Goal: Share content: Share content

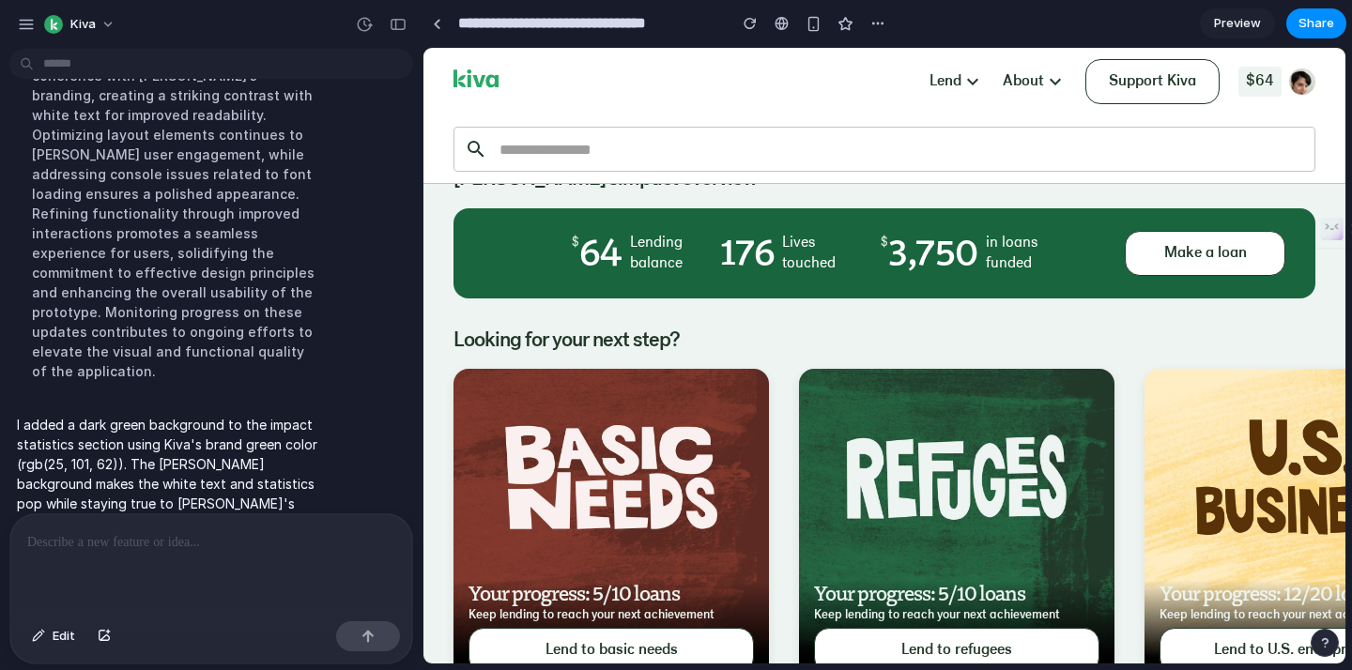
scroll to position [139, 0]
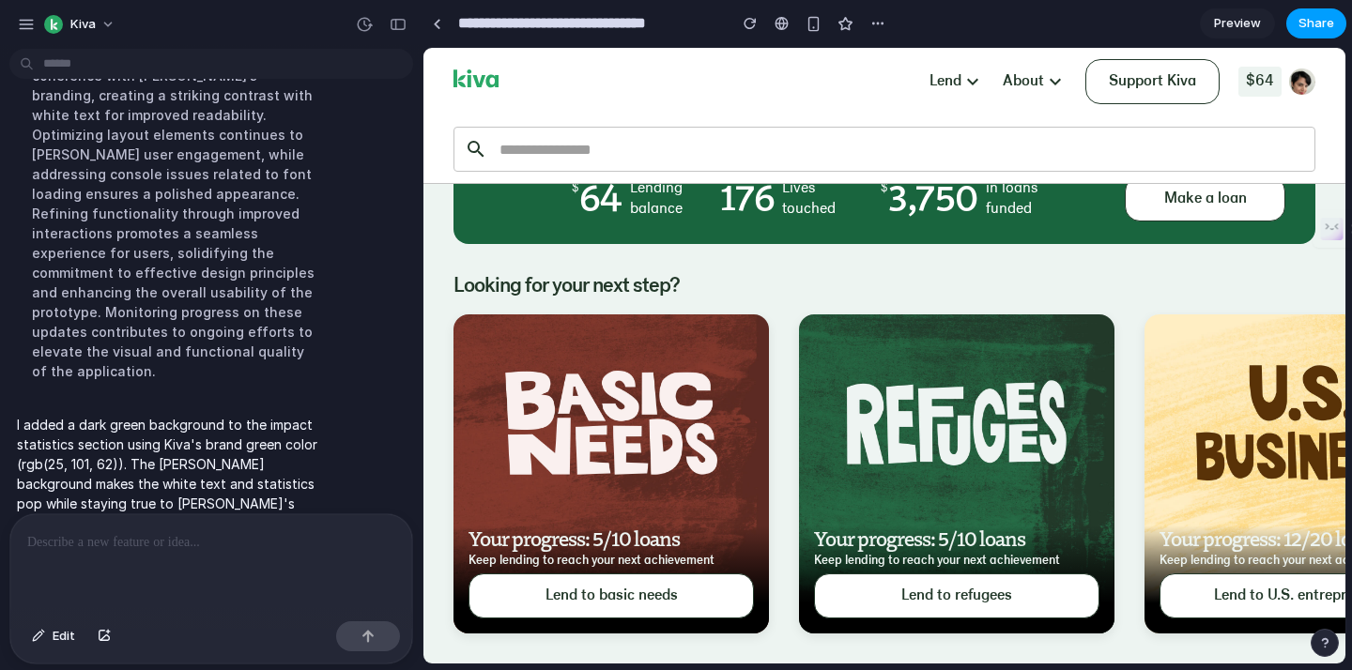
click at [1315, 18] on span "Share" at bounding box center [1316, 23] width 36 height 19
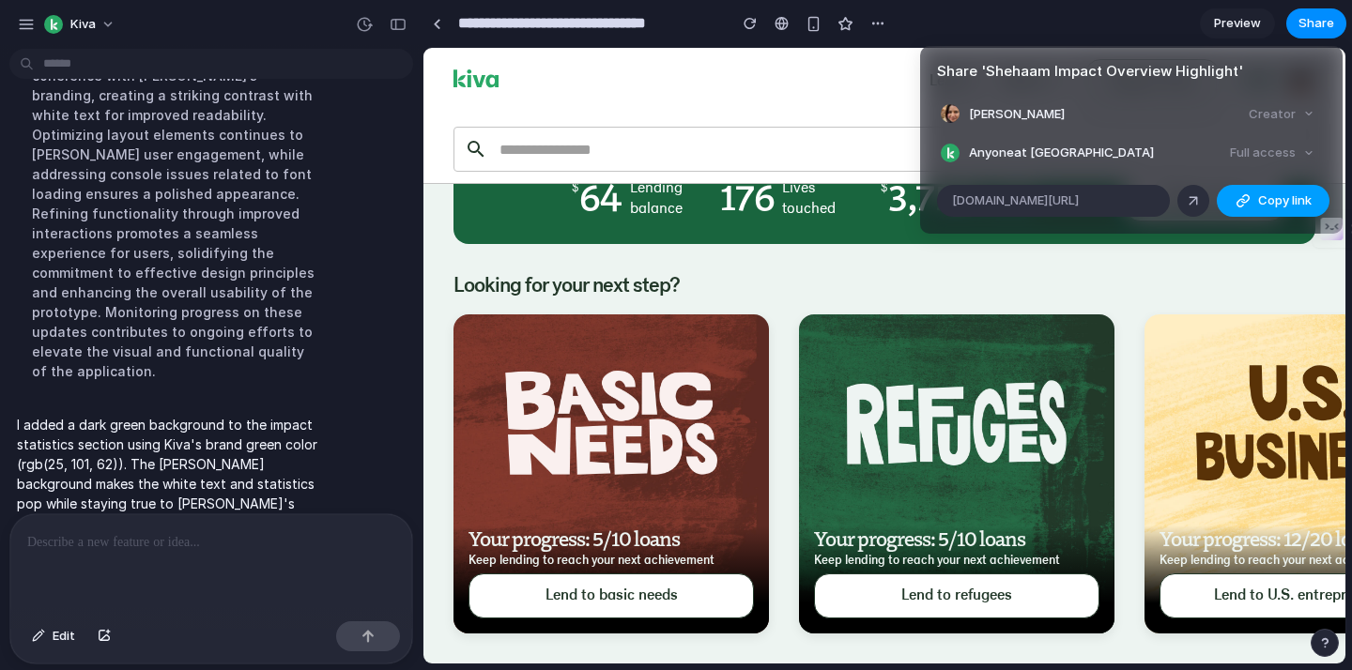
click at [1258, 203] on span "Copy link" at bounding box center [1285, 201] width 54 height 19
click at [232, 619] on div "Share ' Shehaam Impact Overview Highlight ' Shehaam Houkal Creator Anyone at Ki…" at bounding box center [676, 335] width 1352 height 670
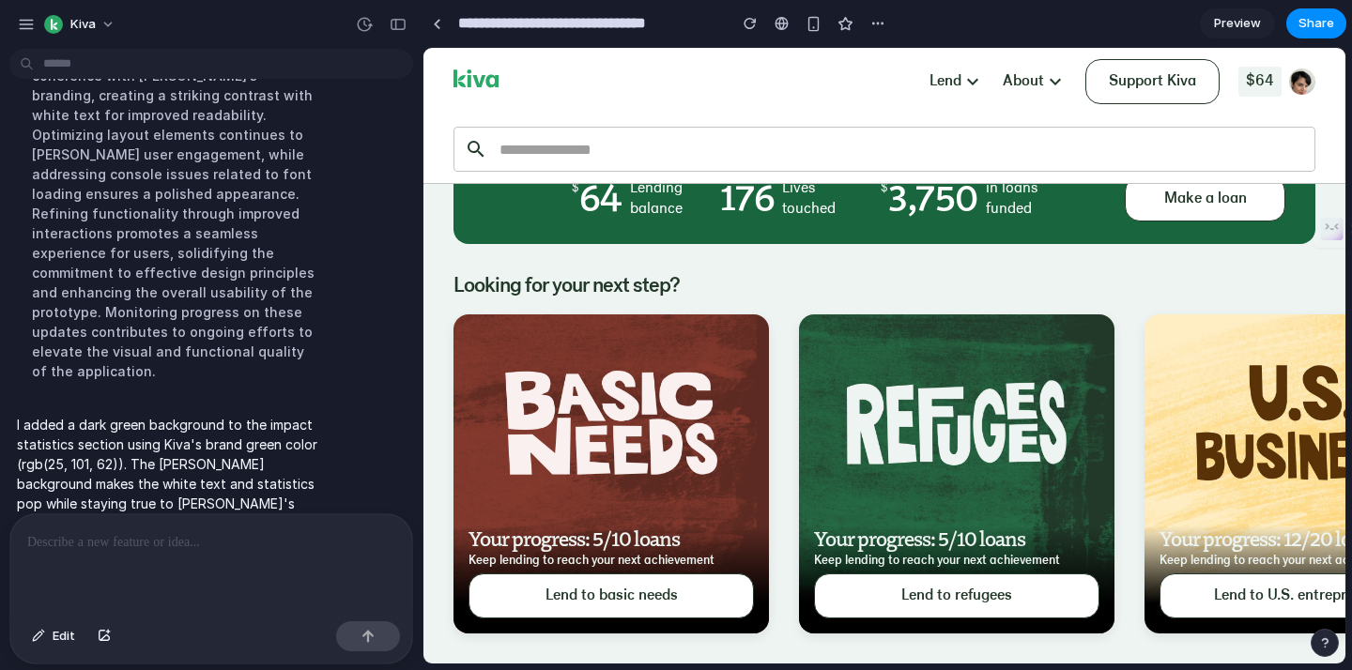
click at [240, 592] on div at bounding box center [211, 565] width 402 height 100
drag, startPoint x: 677, startPoint y: 288, endPoint x: 457, endPoint y: 279, distance: 219.9
click at [457, 279] on h3 "Looking for your next step?" at bounding box center [884, 287] width 862 height 26
copy h3 "Looking for your next step?"
click at [332, 541] on p at bounding box center [211, 542] width 368 height 23
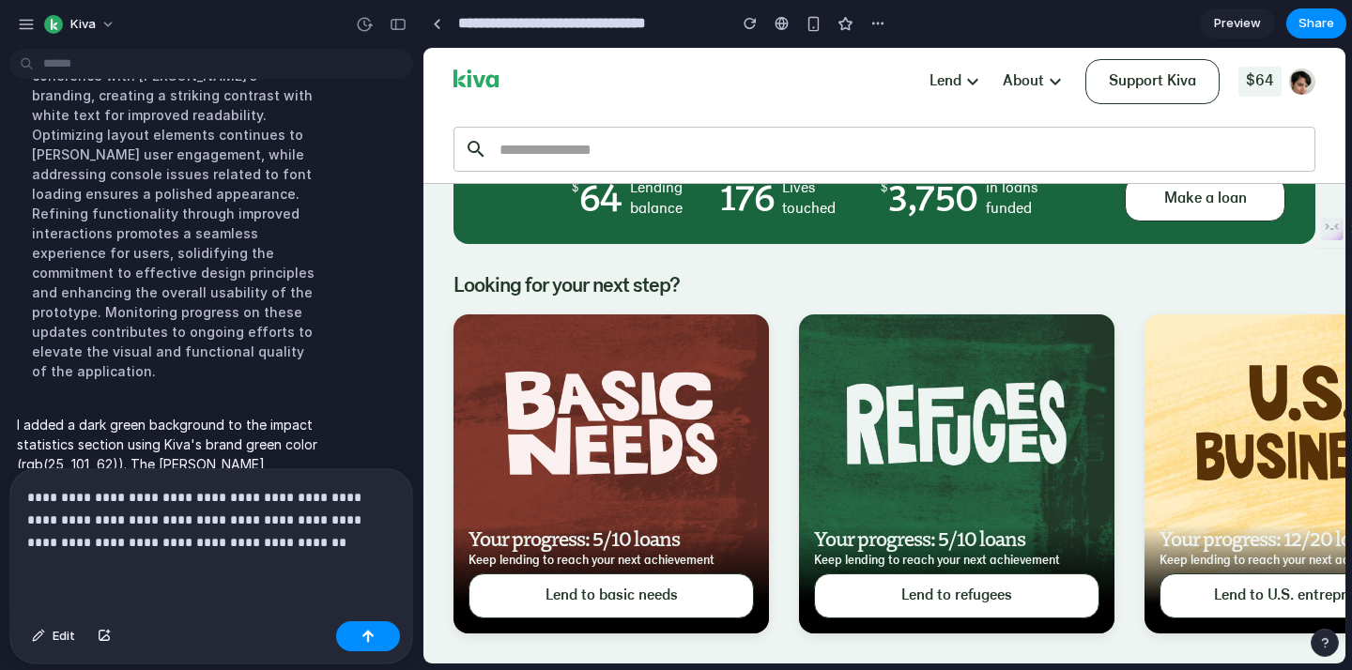
click at [277, 551] on p "**********" at bounding box center [211, 520] width 368 height 68
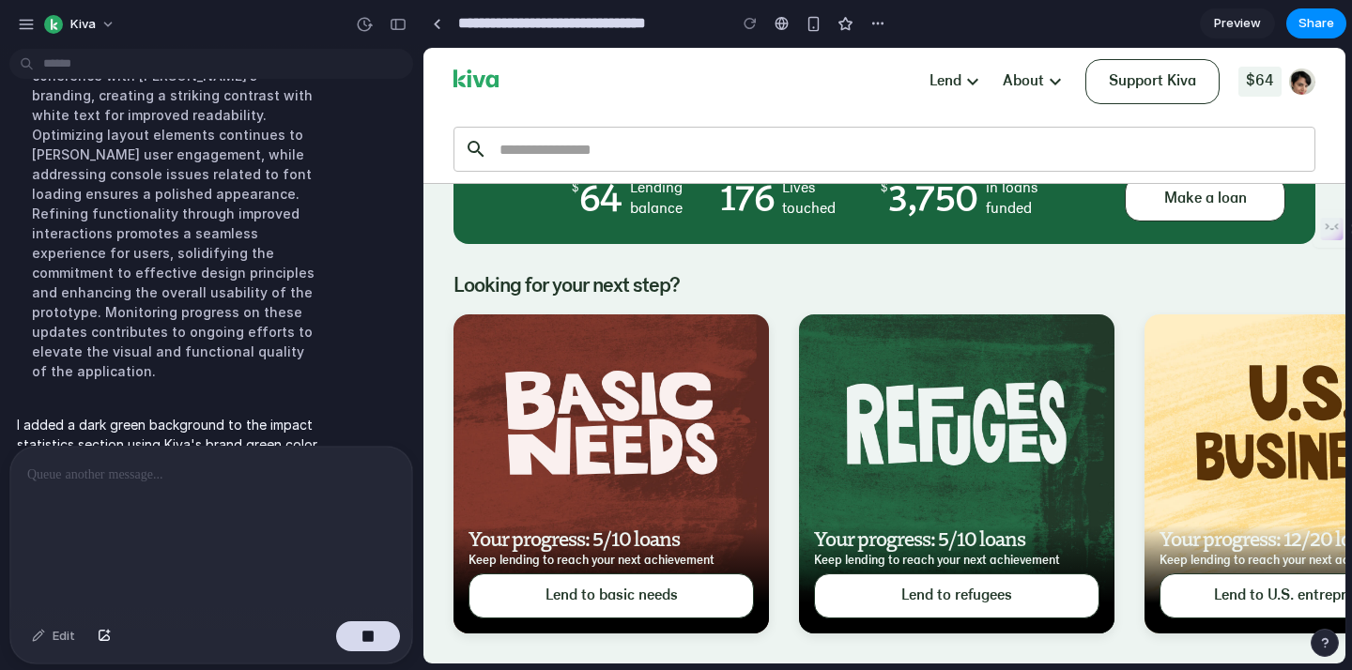
scroll to position [924, 0]
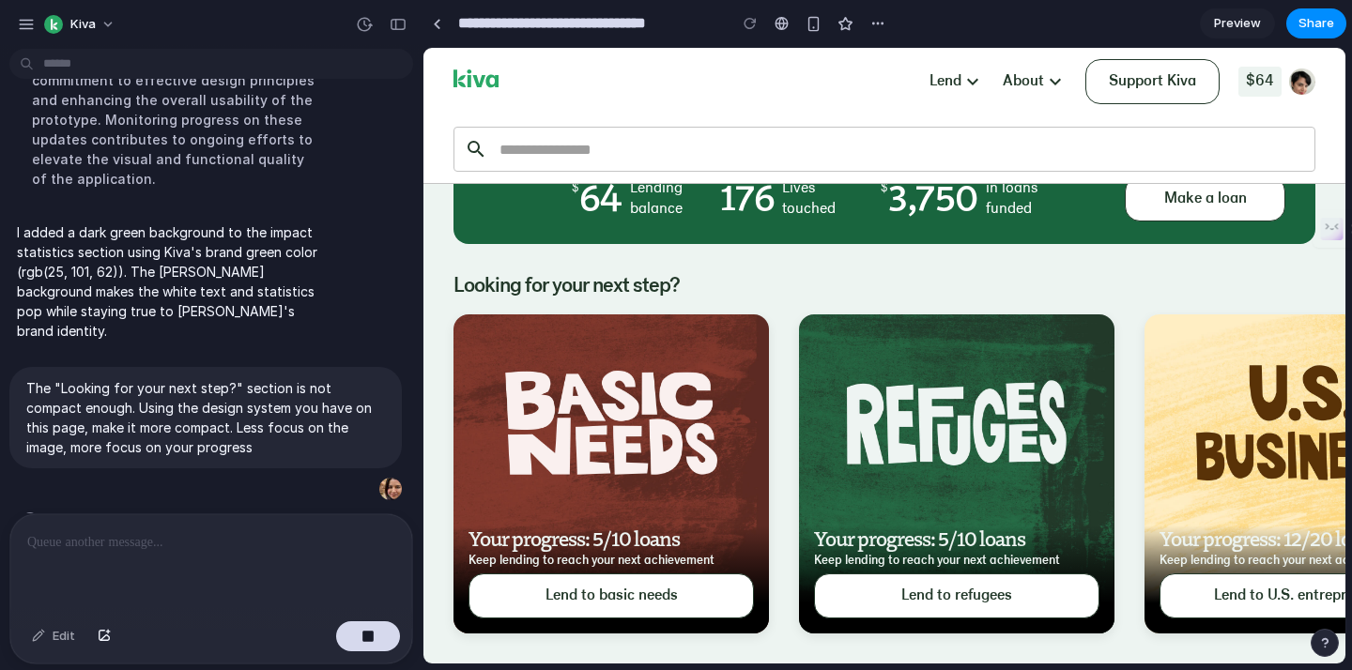
click at [774, 278] on h3 "Looking for your next step?" at bounding box center [884, 287] width 862 height 26
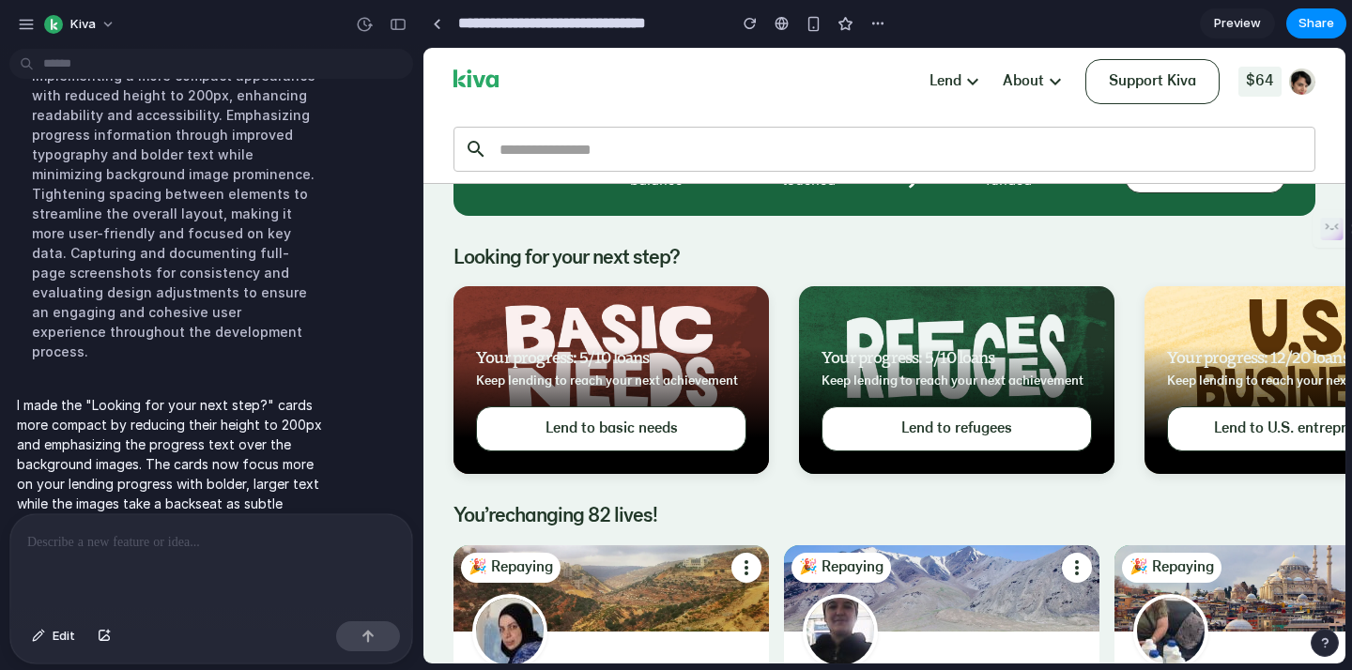
scroll to position [169, 0]
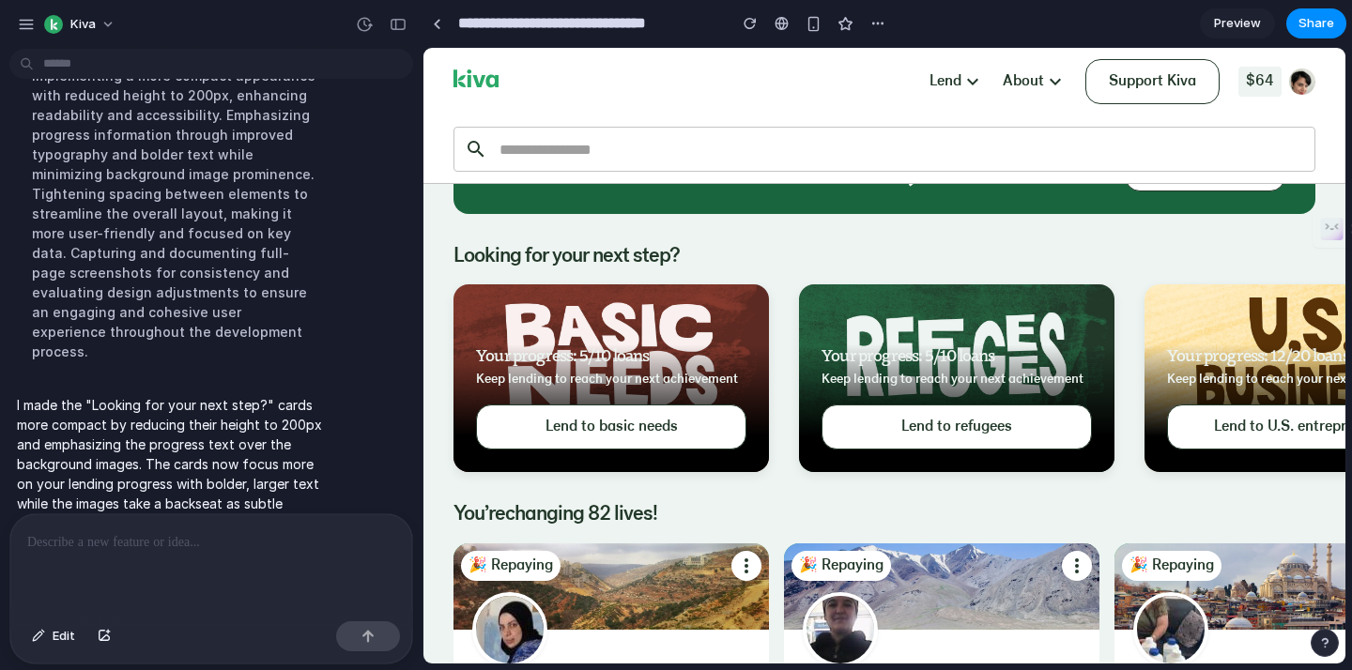
click at [230, 559] on div at bounding box center [211, 565] width 402 height 100
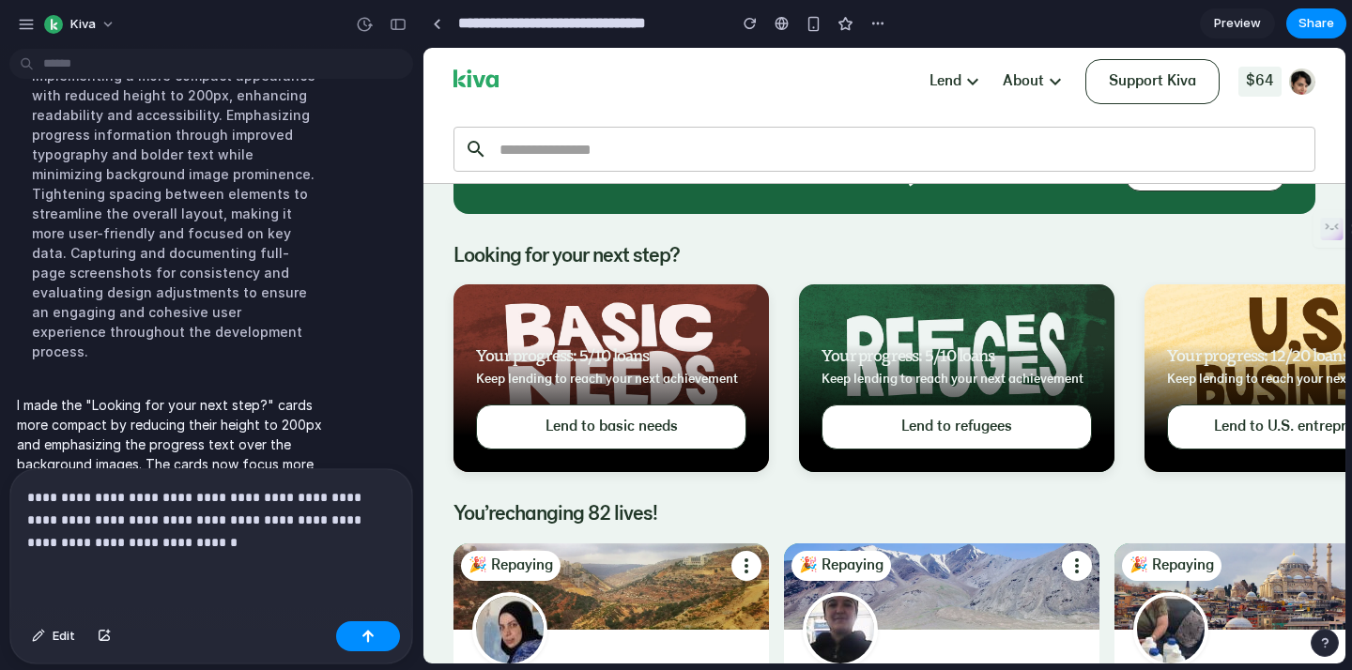
drag, startPoint x: 743, startPoint y: 387, endPoint x: 487, endPoint y: 361, distance: 256.7
click at [498, 364] on div "Your progress: 5/10 loans Keep lending to reach your next achievement" at bounding box center [611, 367] width 270 height 45
drag, startPoint x: 484, startPoint y: 356, endPoint x: 729, endPoint y: 394, distance: 248.1
click at [736, 392] on div "Your progress: 5/10 loans Keep lending to reach your next achievement Lend to b…" at bounding box center [610, 409] width 315 height 128
click at [192, 544] on p "**********" at bounding box center [211, 520] width 368 height 68
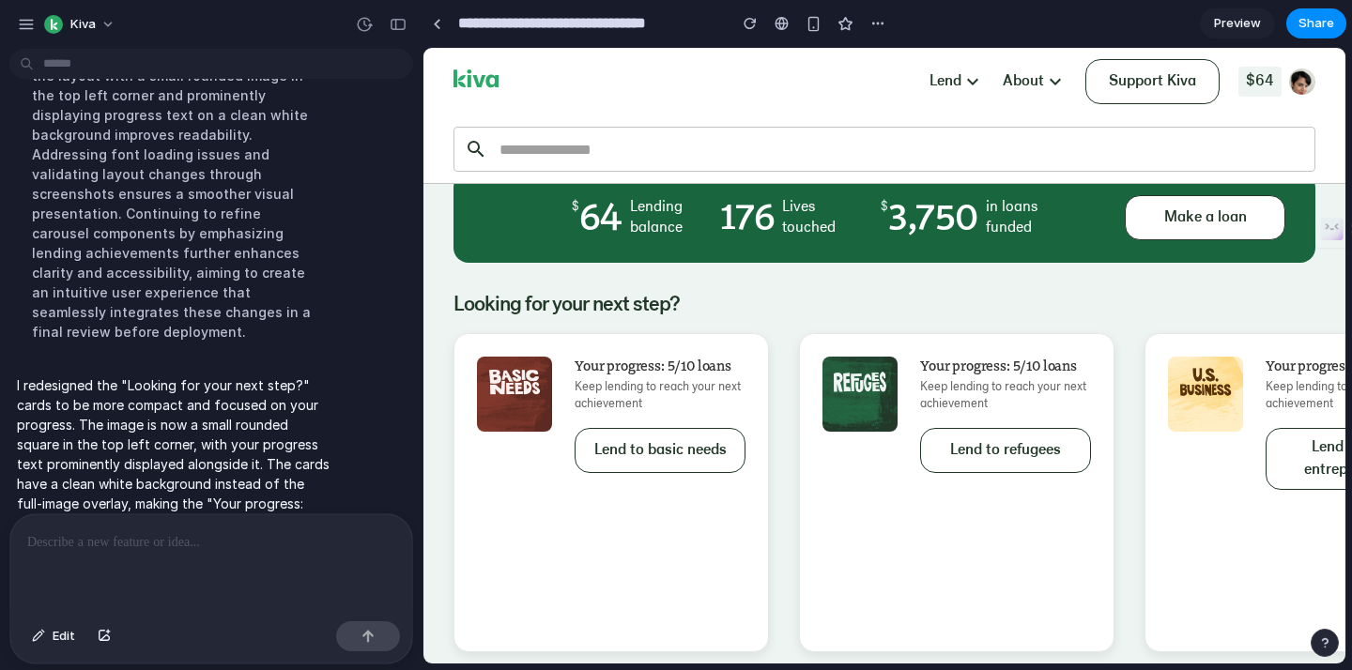
scroll to position [189, 0]
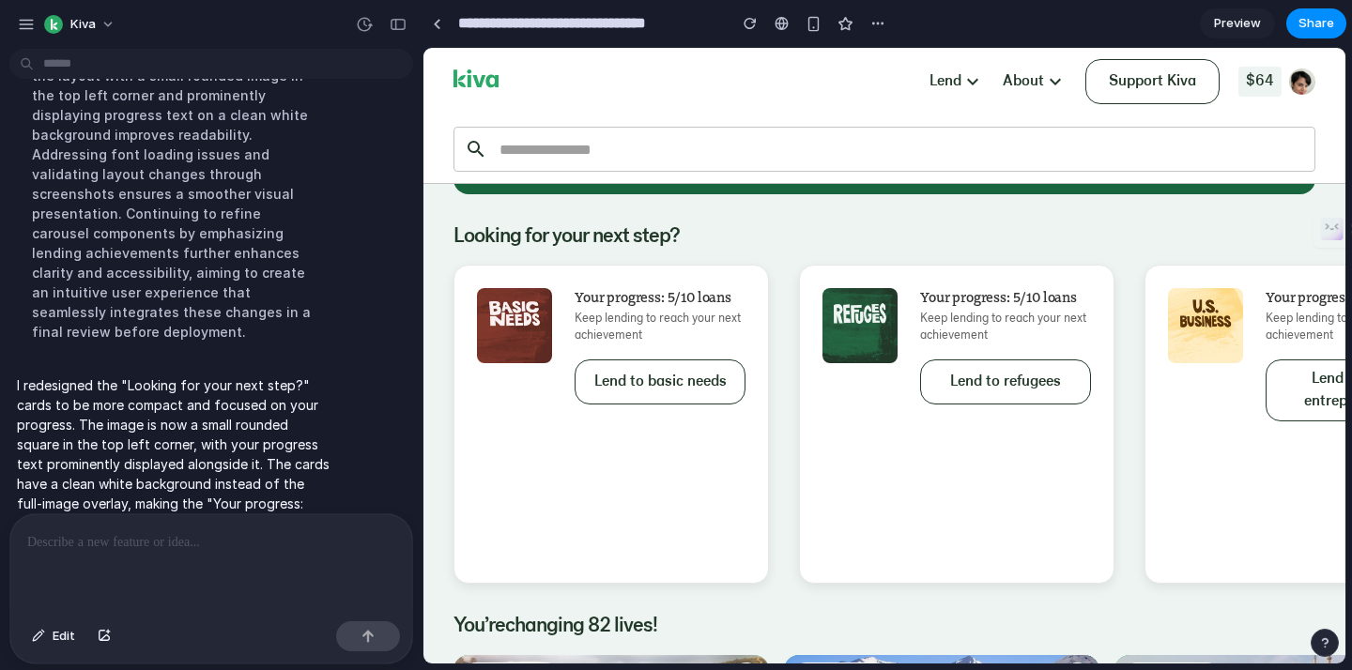
click at [246, 564] on div at bounding box center [211, 565] width 402 height 100
click at [80, 550] on p "**********" at bounding box center [211, 542] width 368 height 23
drag, startPoint x: 38, startPoint y: 631, endPoint x: 128, endPoint y: 583, distance: 102.1
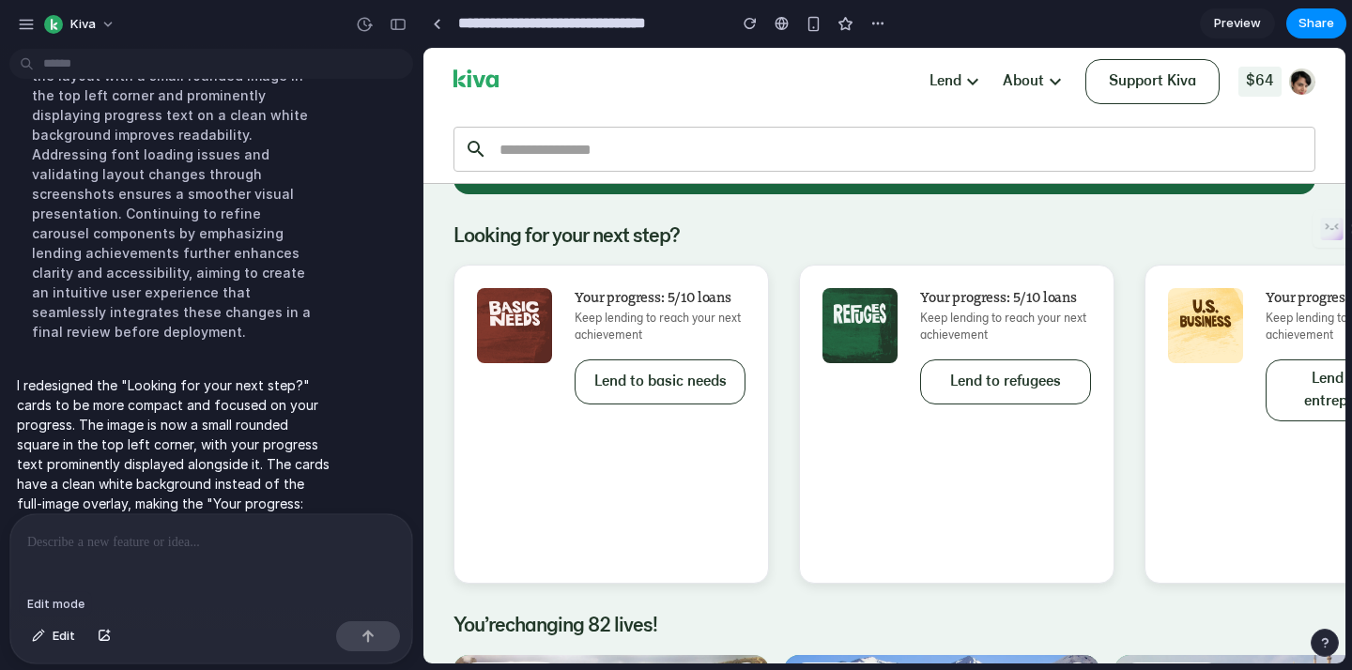
click at [39, 631] on div "button" at bounding box center [38, 636] width 13 height 11
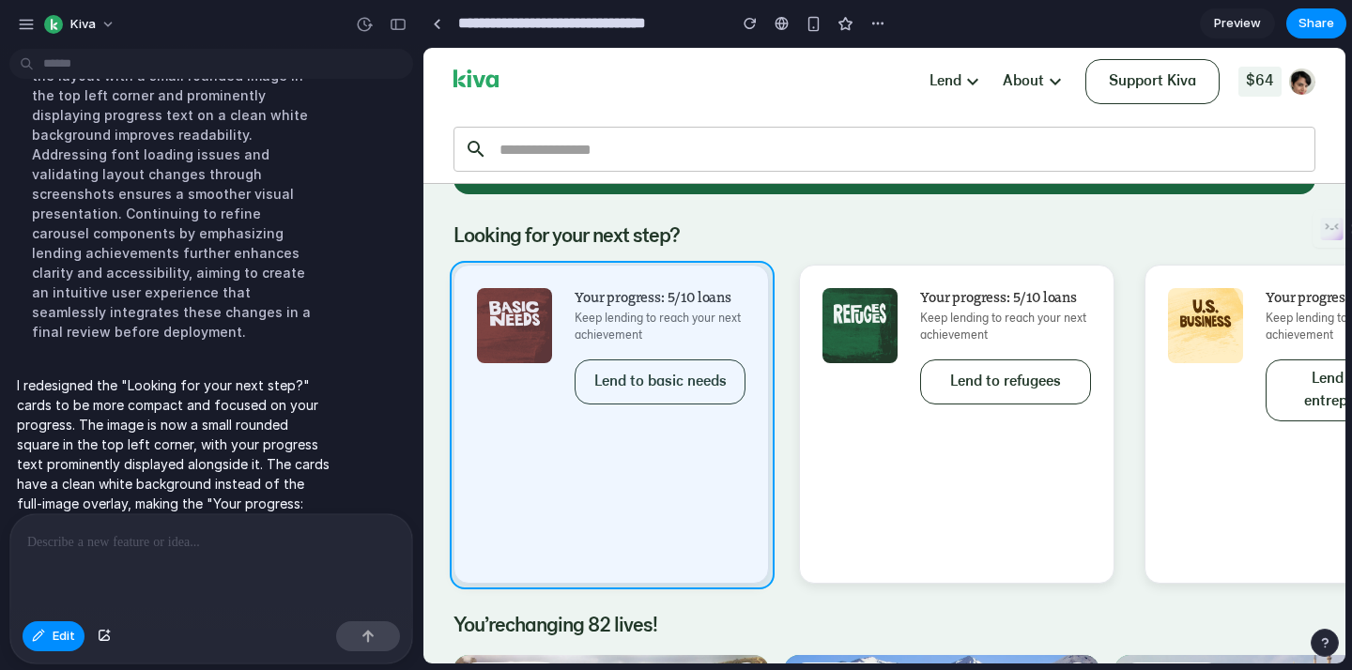
click at [535, 495] on div at bounding box center [884, 356] width 921 height 615
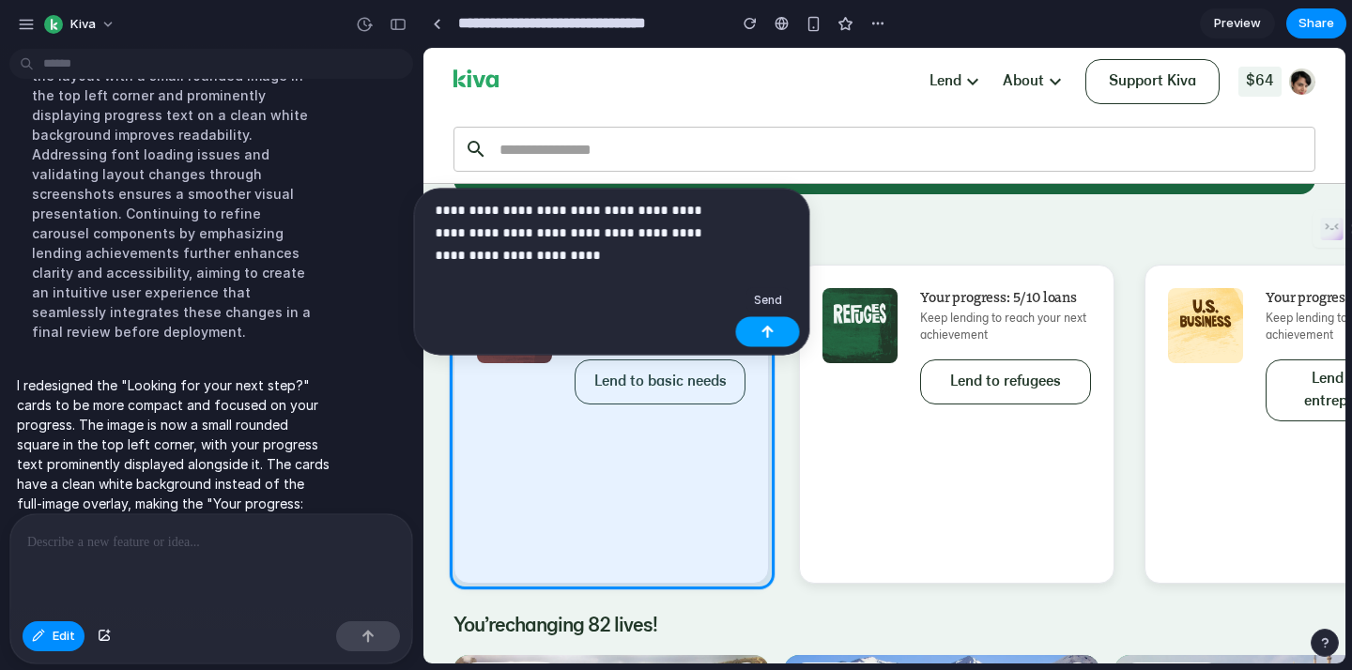
click at [776, 328] on button "button" at bounding box center [768, 332] width 64 height 30
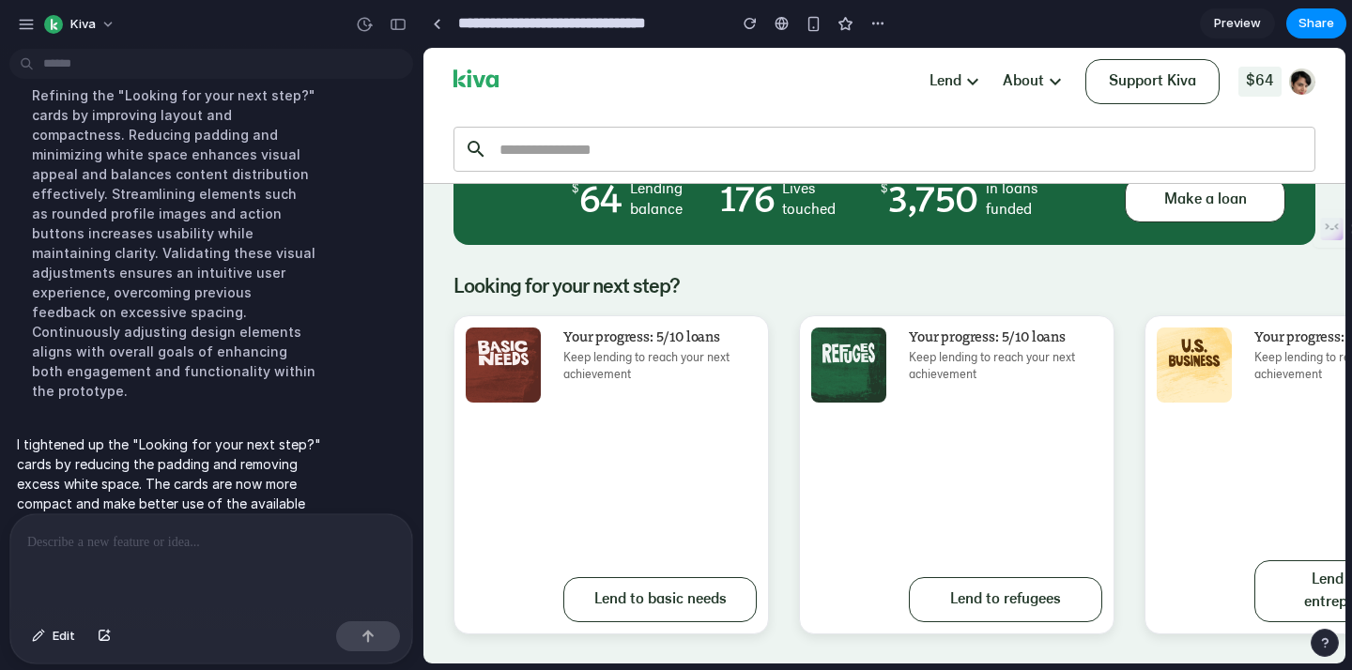
scroll to position [154, 0]
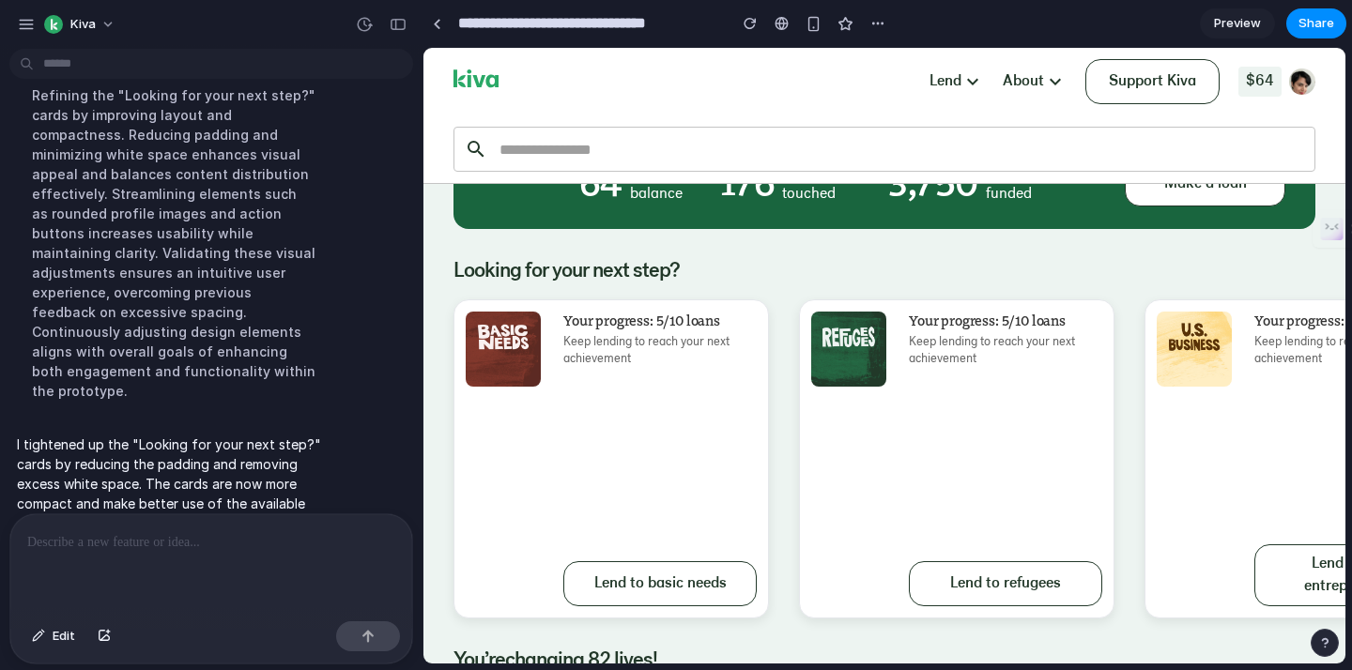
click at [119, 560] on div at bounding box center [211, 565] width 402 height 100
drag, startPoint x: 66, startPoint y: 639, endPoint x: 368, endPoint y: 445, distance: 359.4
click at [66, 639] on span "Edit" at bounding box center [64, 636] width 23 height 19
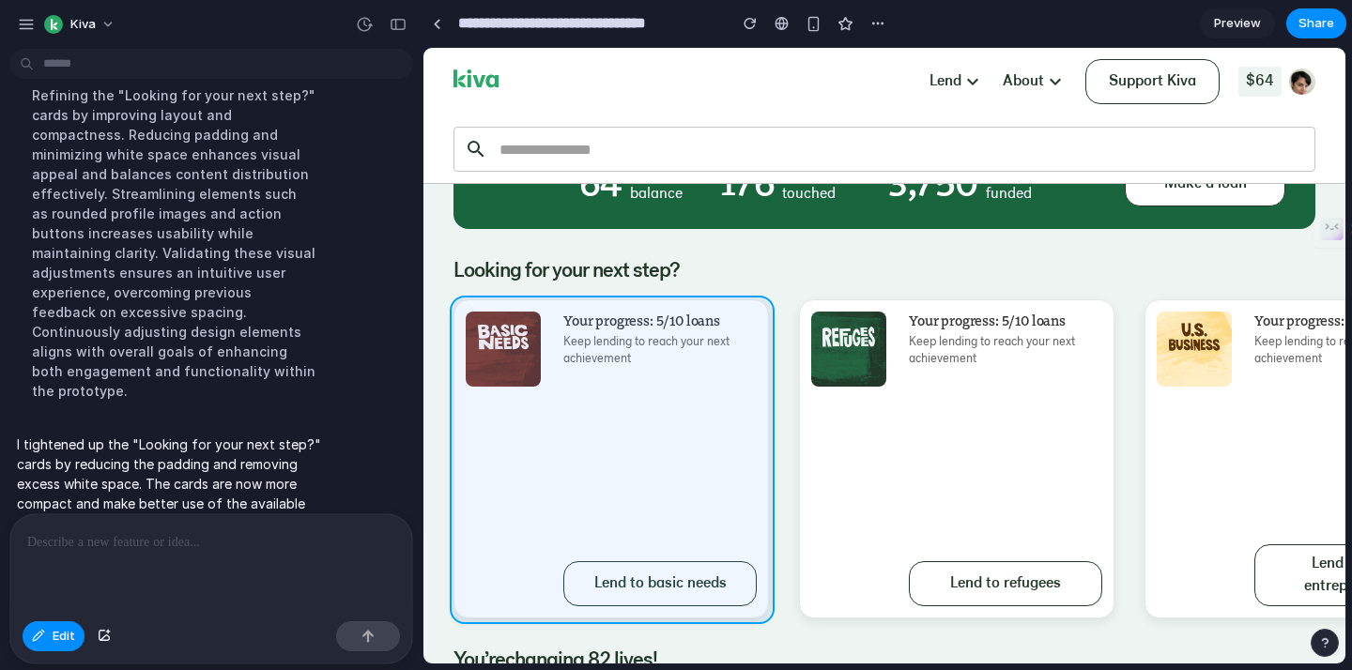
click at [540, 407] on div at bounding box center [884, 356] width 921 height 615
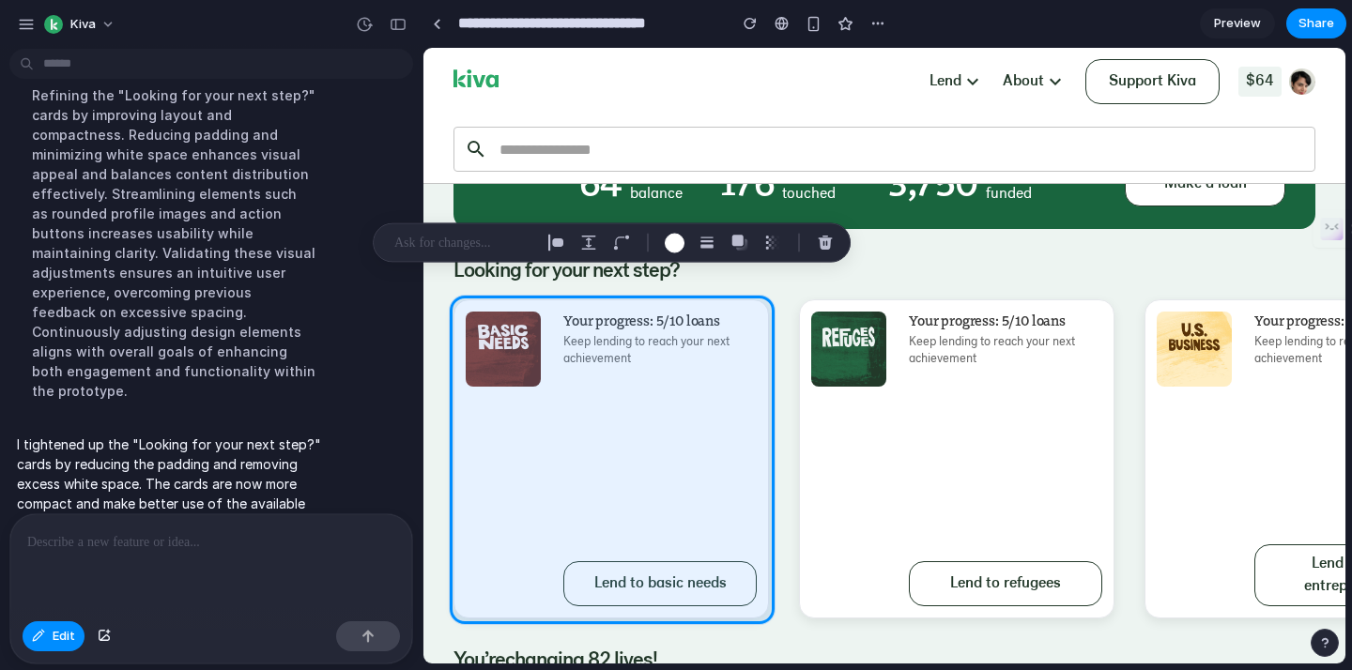
click at [204, 560] on div at bounding box center [211, 565] width 402 height 100
click at [278, 565] on div "**********" at bounding box center [211, 565] width 402 height 100
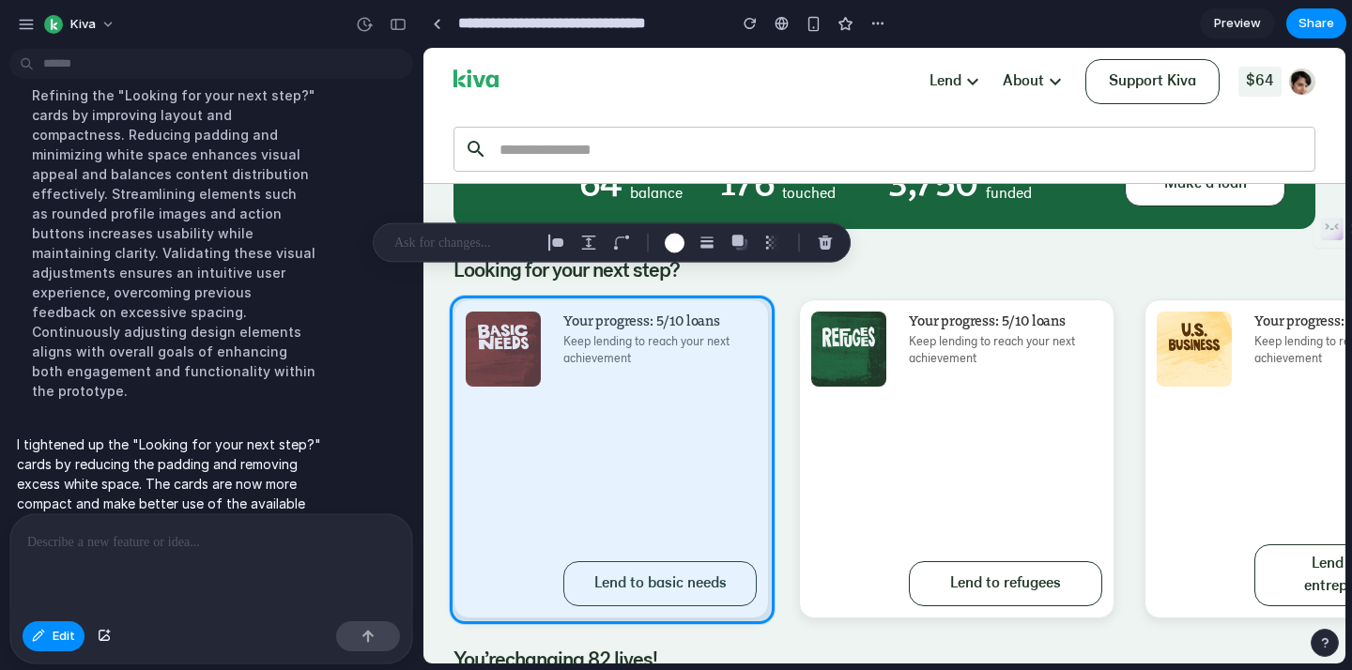
click at [152, 555] on div at bounding box center [211, 565] width 402 height 100
click at [44, 637] on div "button" at bounding box center [38, 636] width 13 height 11
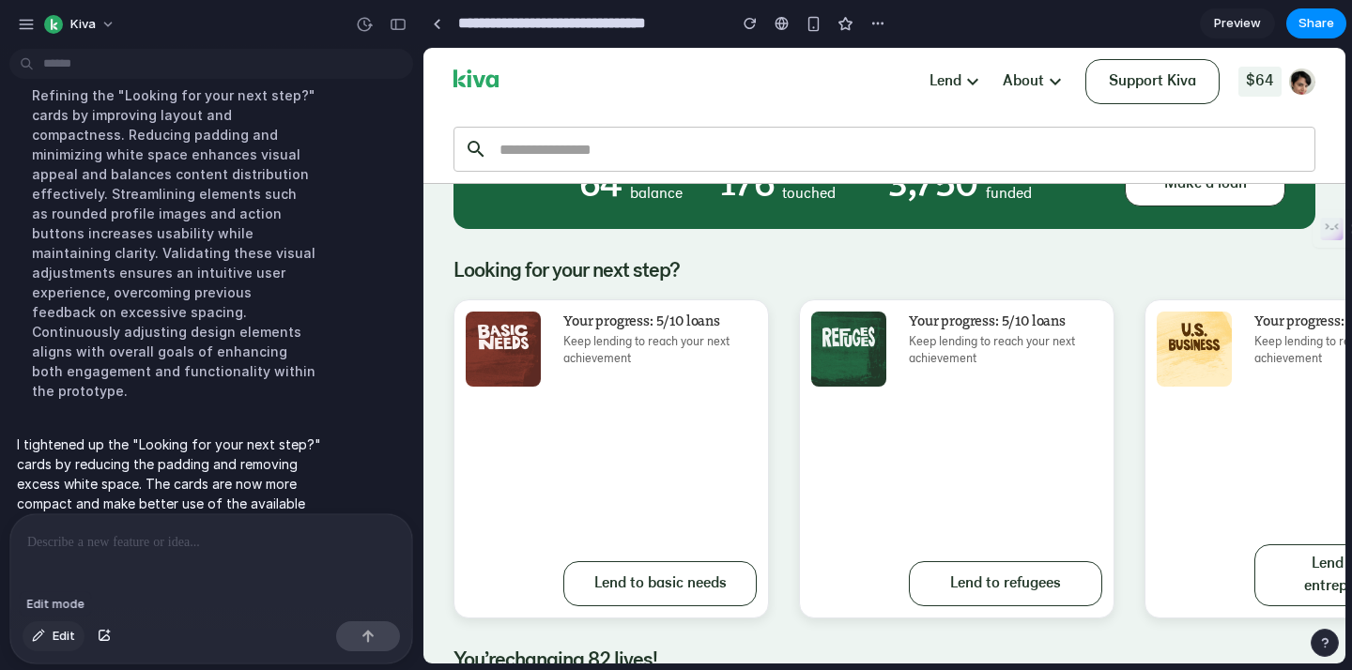
click at [46, 635] on button "Edit" at bounding box center [54, 637] width 62 height 30
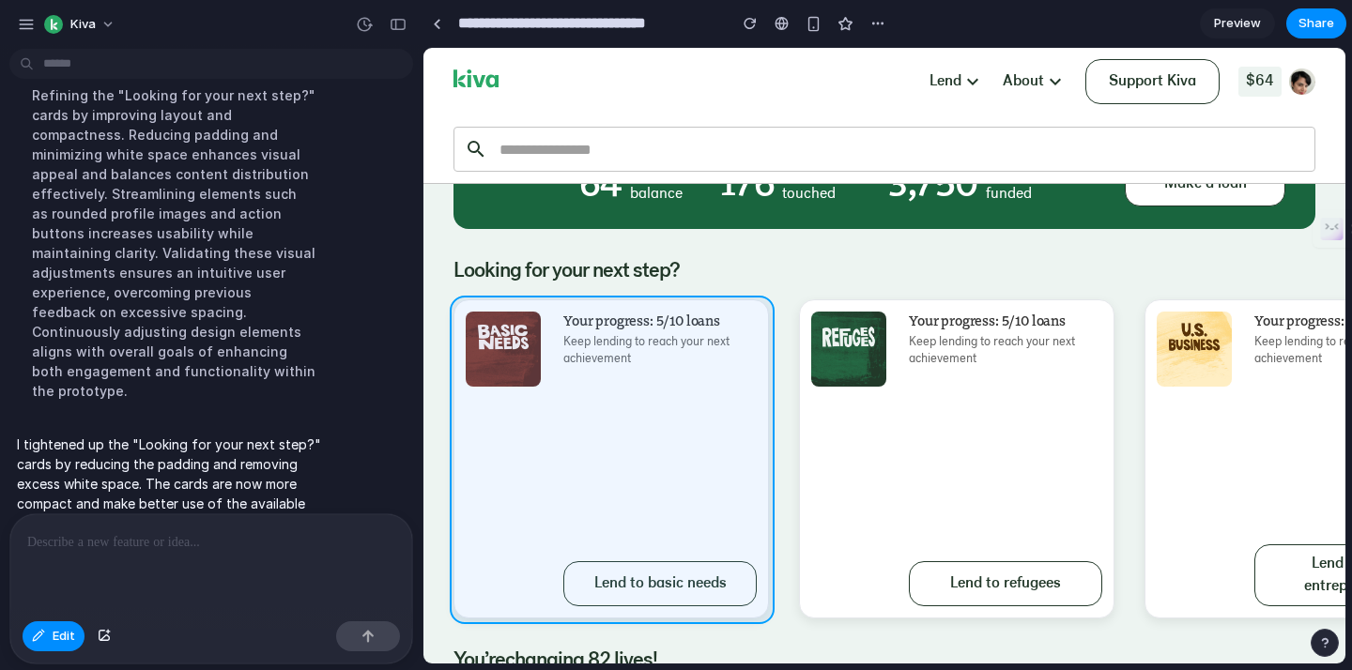
click at [769, 601] on div at bounding box center [884, 356] width 921 height 615
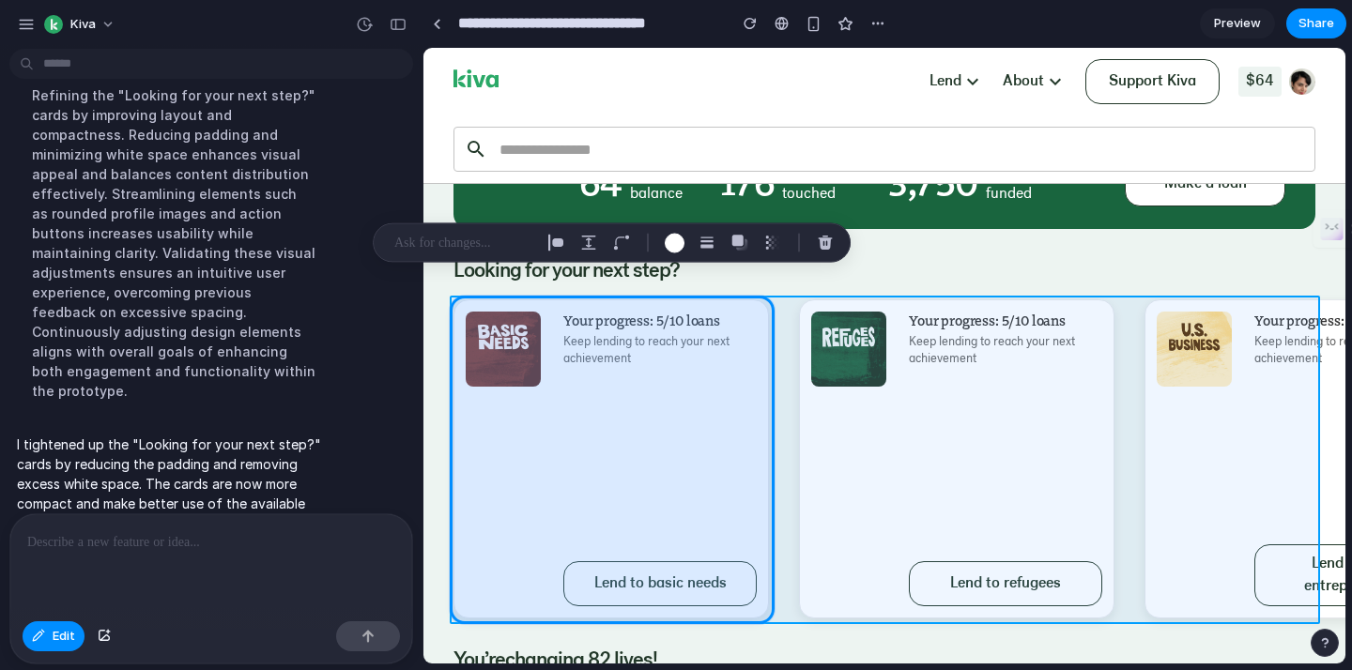
click at [788, 601] on div at bounding box center [884, 356] width 921 height 615
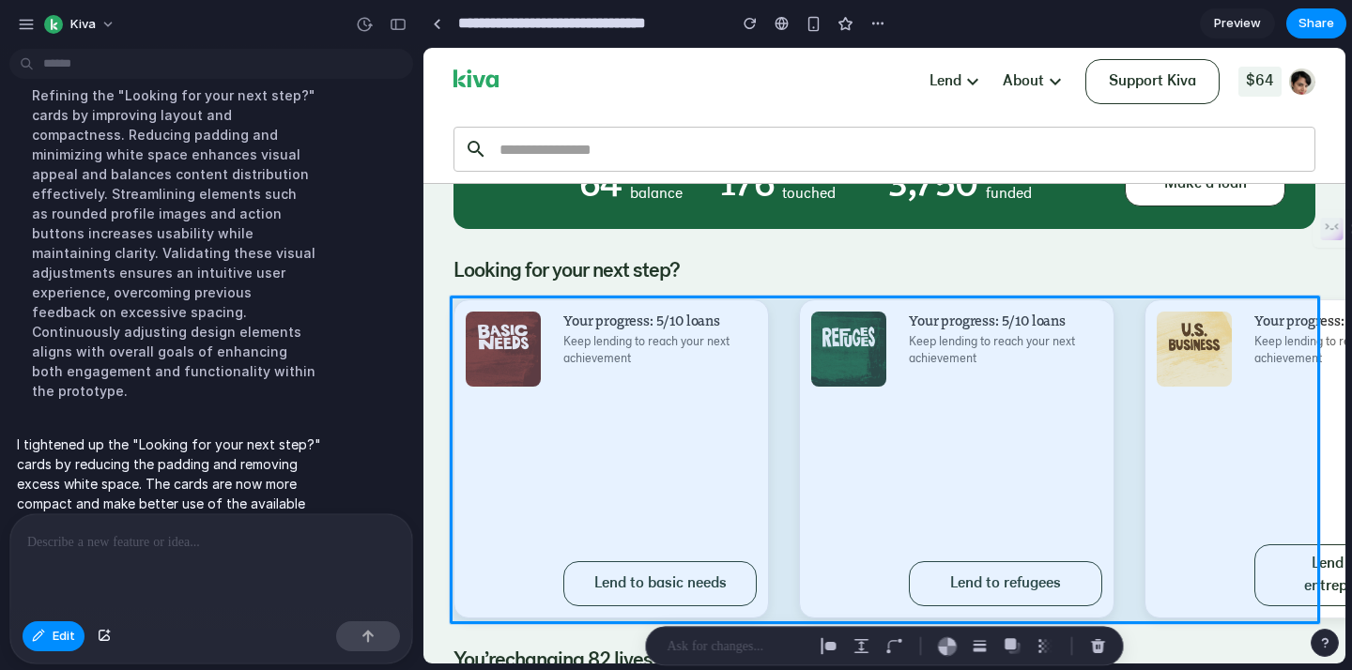
click at [167, 568] on div at bounding box center [211, 565] width 402 height 100
click at [357, 644] on button "button" at bounding box center [368, 637] width 64 height 30
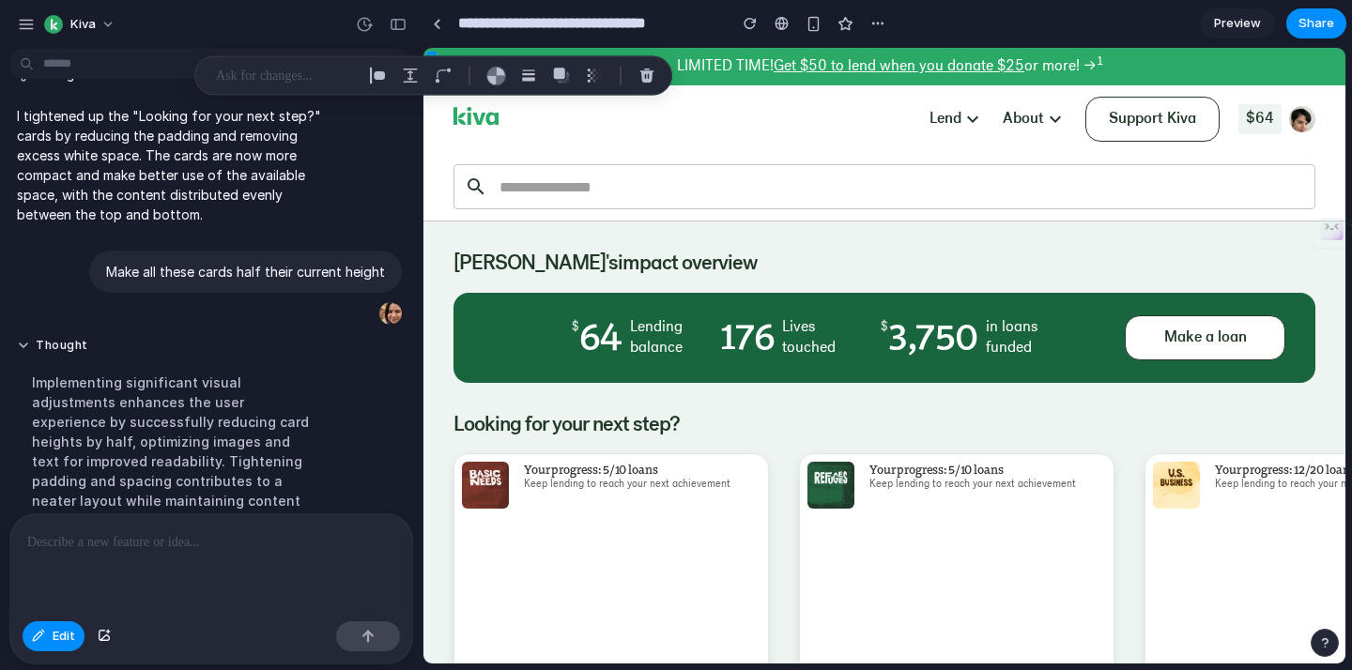
scroll to position [2009, 0]
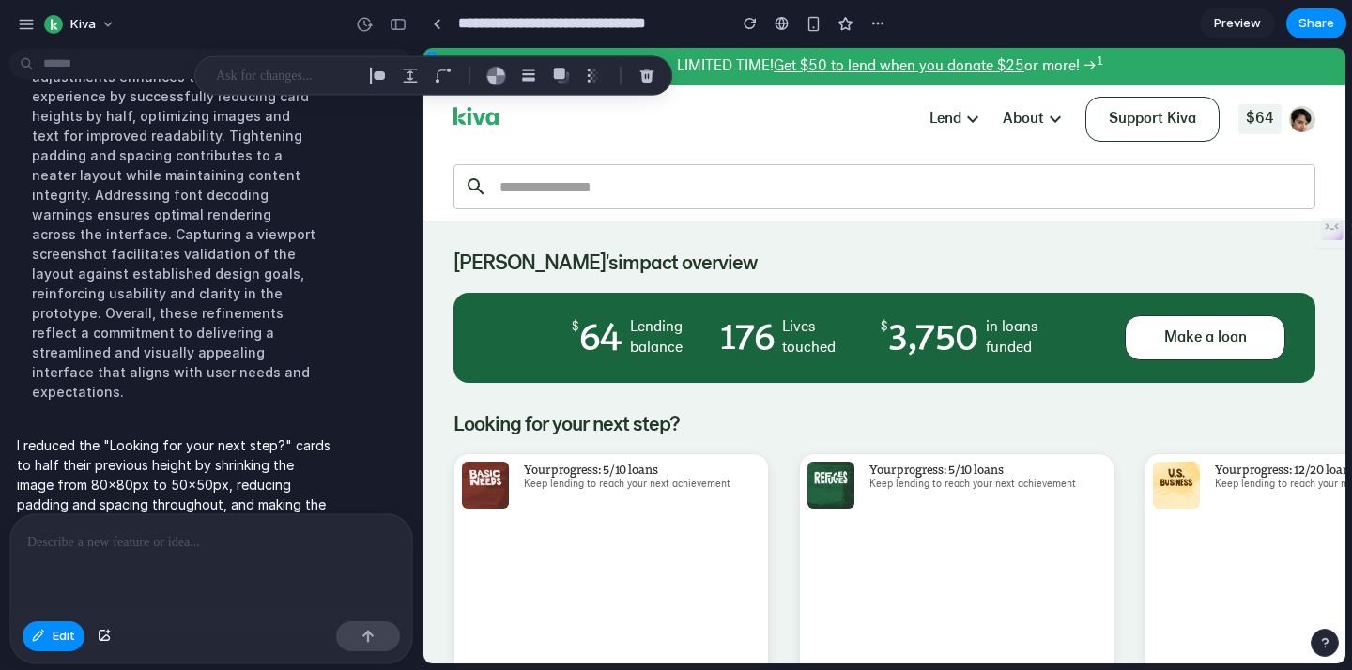
click at [211, 570] on div at bounding box center [211, 565] width 402 height 100
click at [62, 629] on span "Edit" at bounding box center [64, 636] width 23 height 19
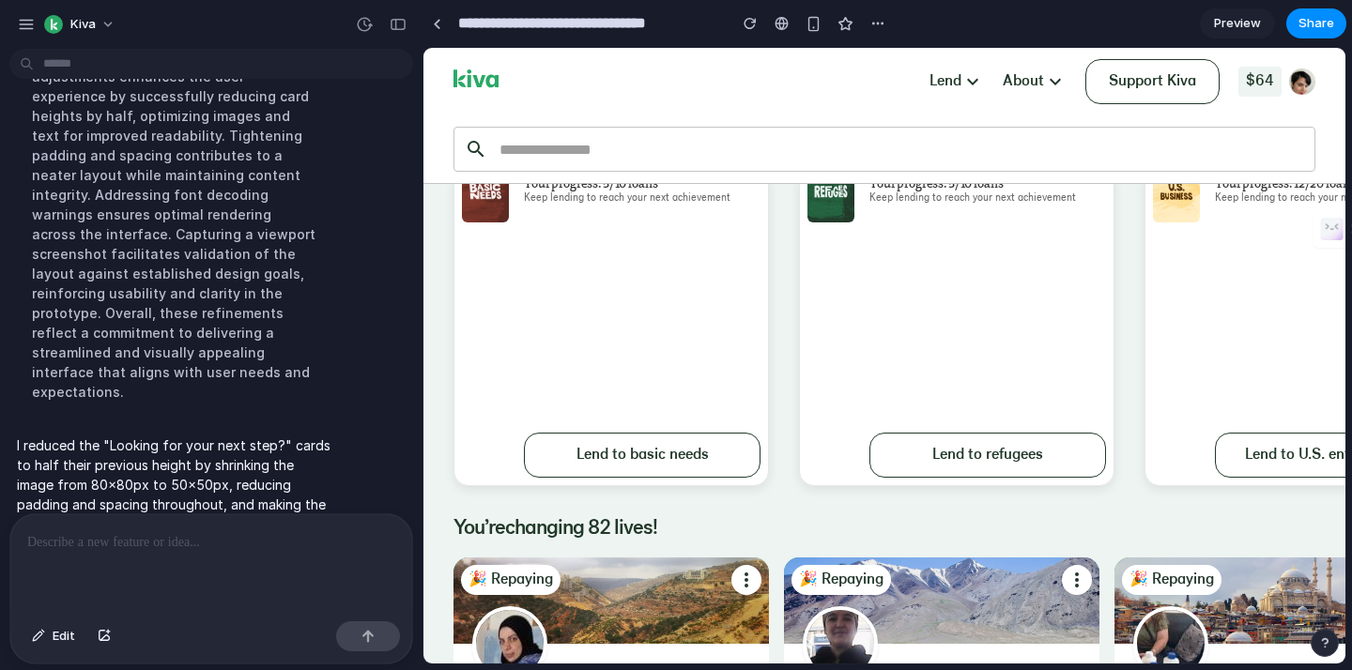
scroll to position [223, 0]
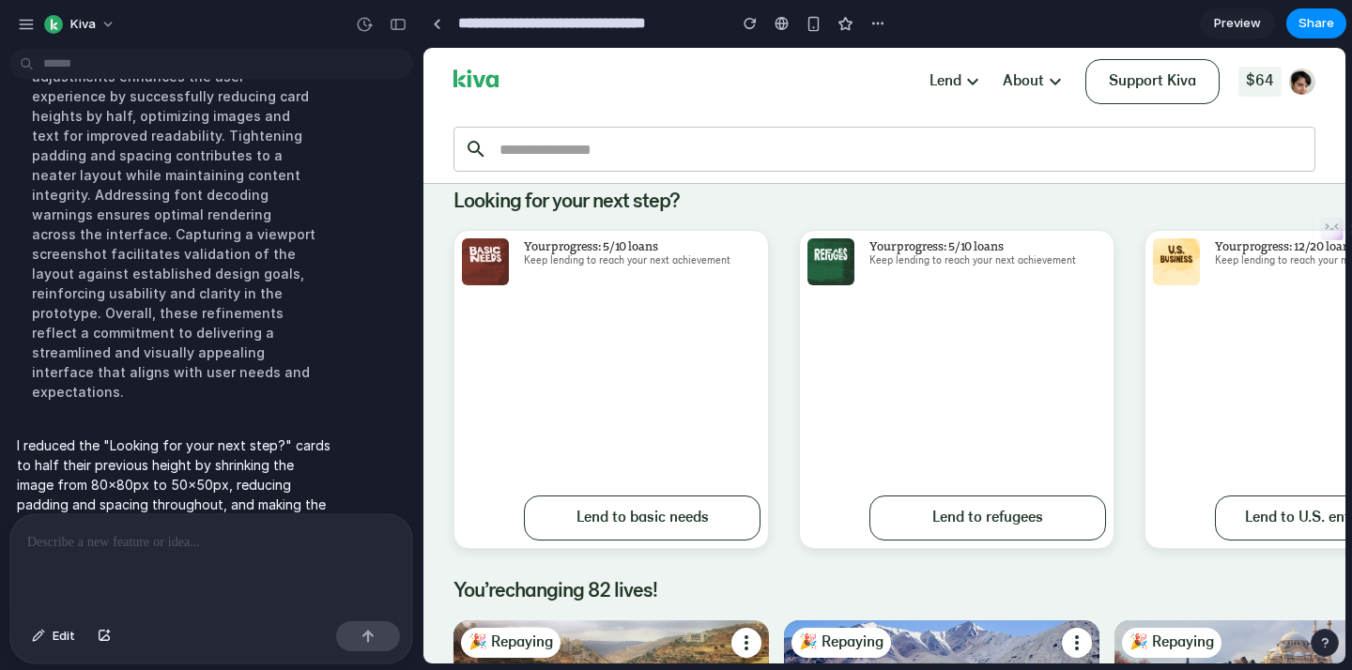
click at [176, 556] on div at bounding box center [211, 565] width 402 height 100
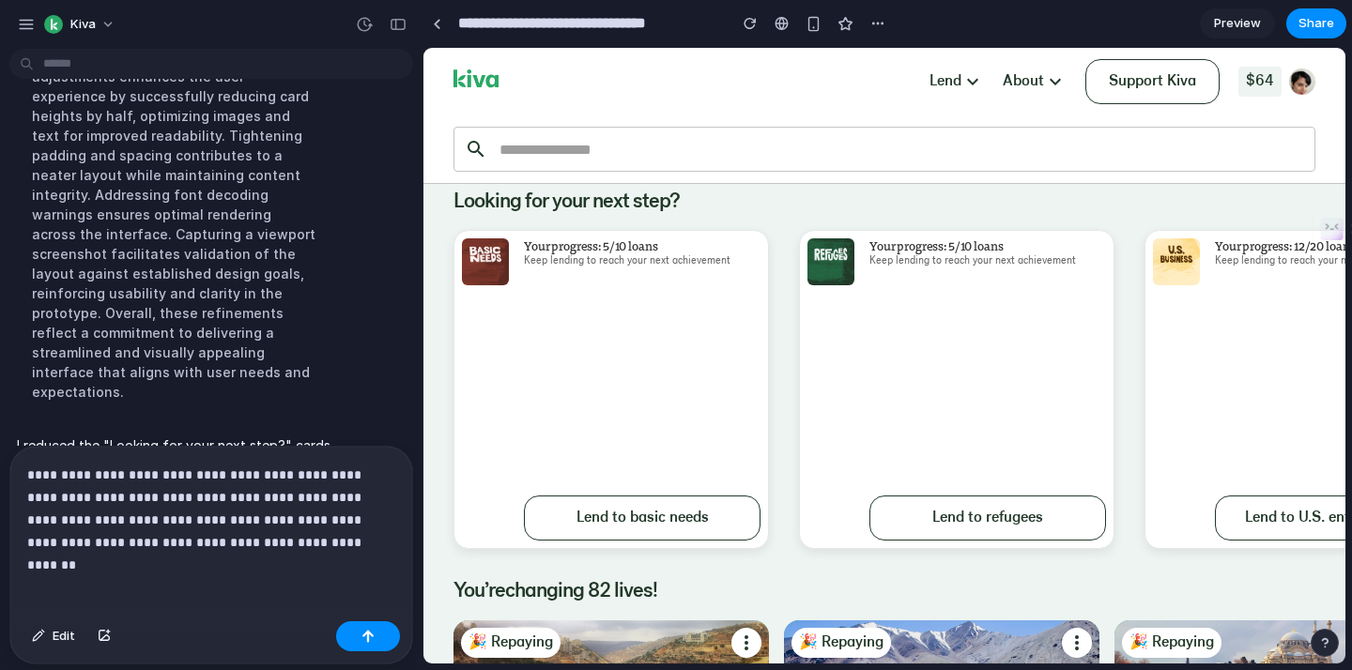
click at [350, 544] on p "**********" at bounding box center [211, 509] width 368 height 90
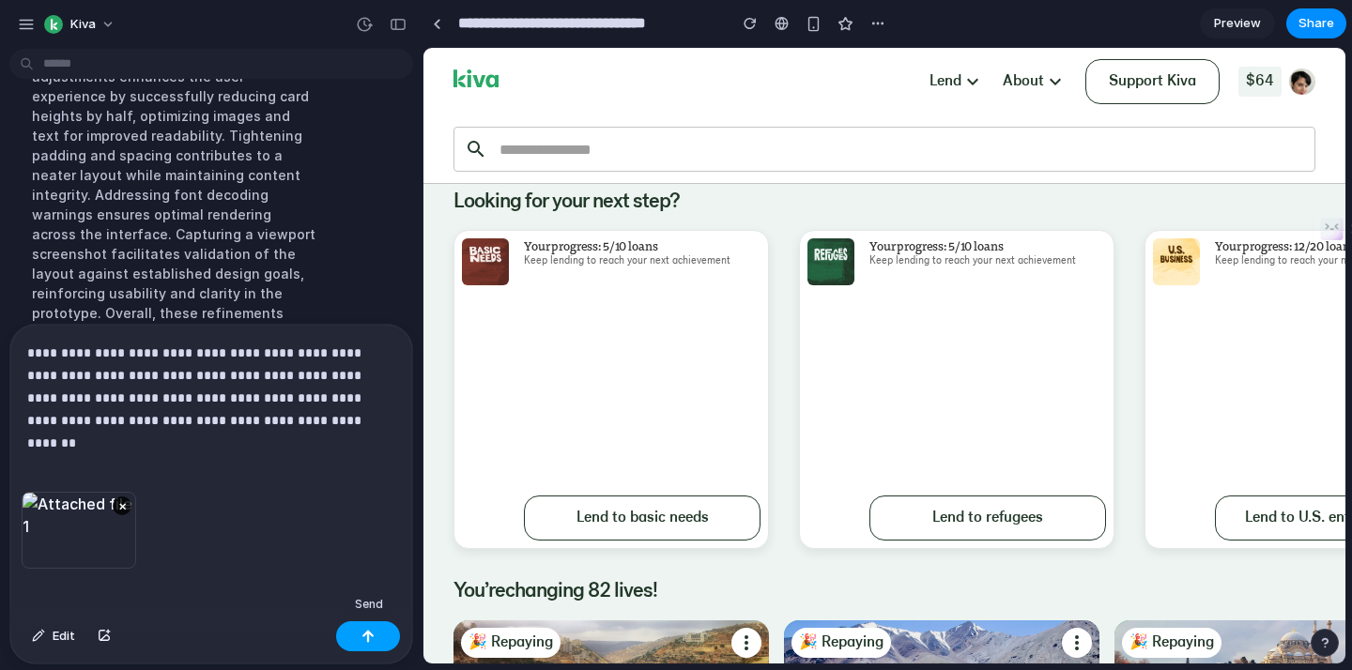
click at [363, 640] on div "button" at bounding box center [367, 636] width 13 height 13
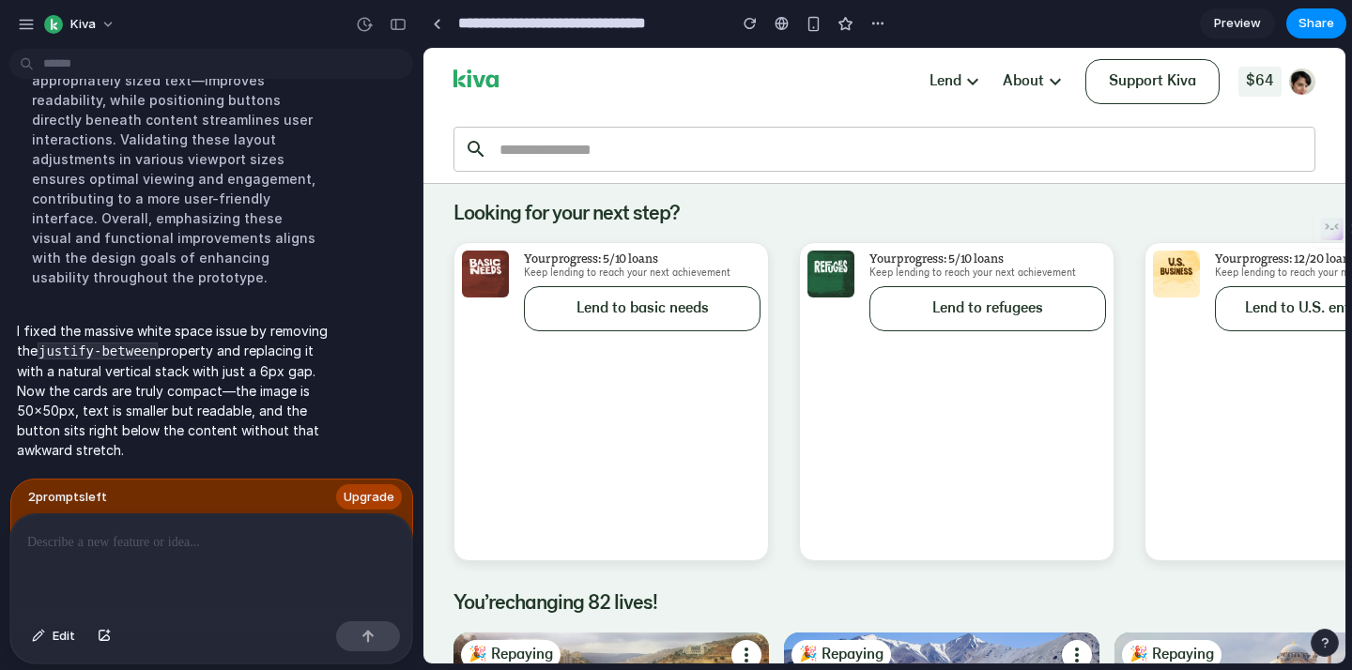
scroll to position [194, 0]
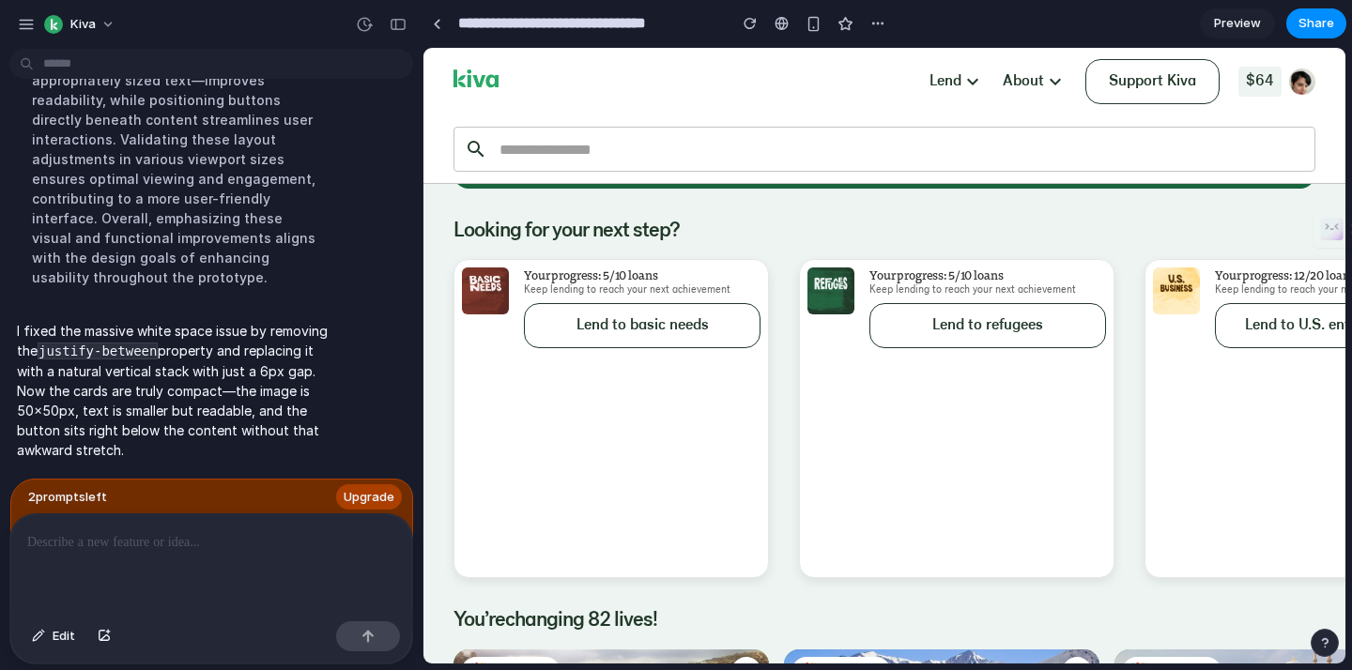
click at [168, 566] on div at bounding box center [211, 565] width 402 height 100
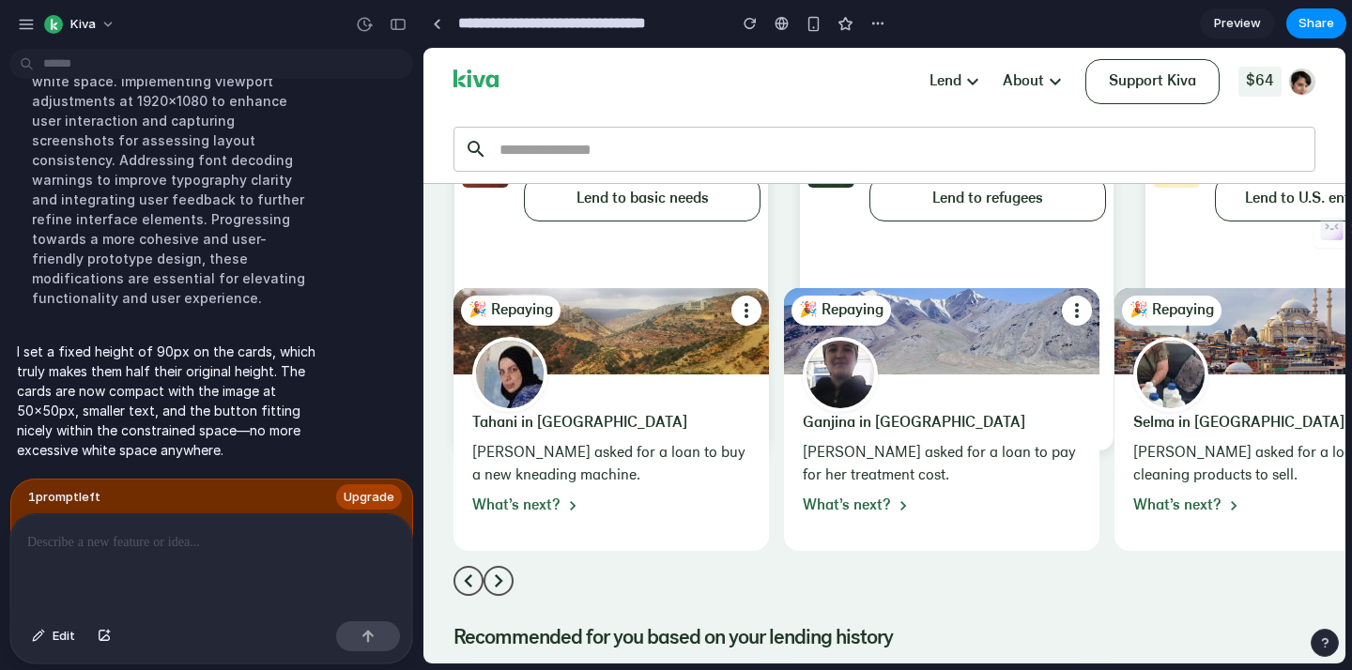
scroll to position [246, 0]
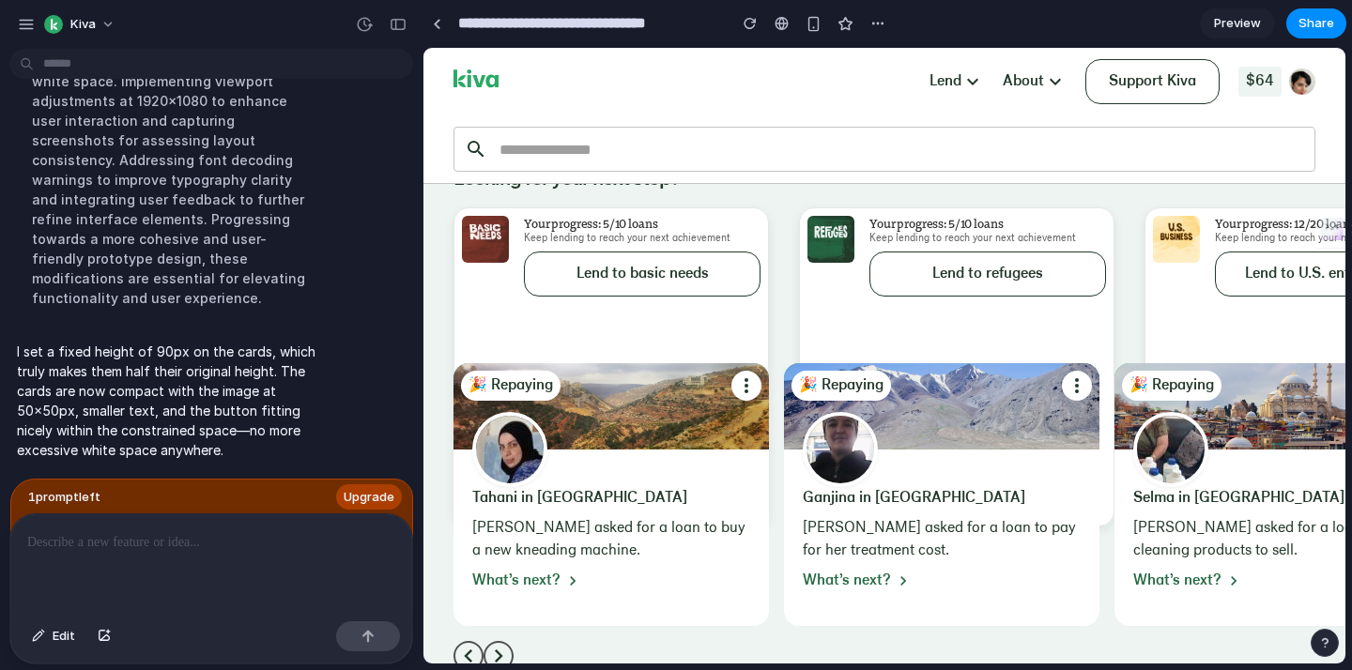
click at [100, 542] on p at bounding box center [211, 542] width 368 height 23
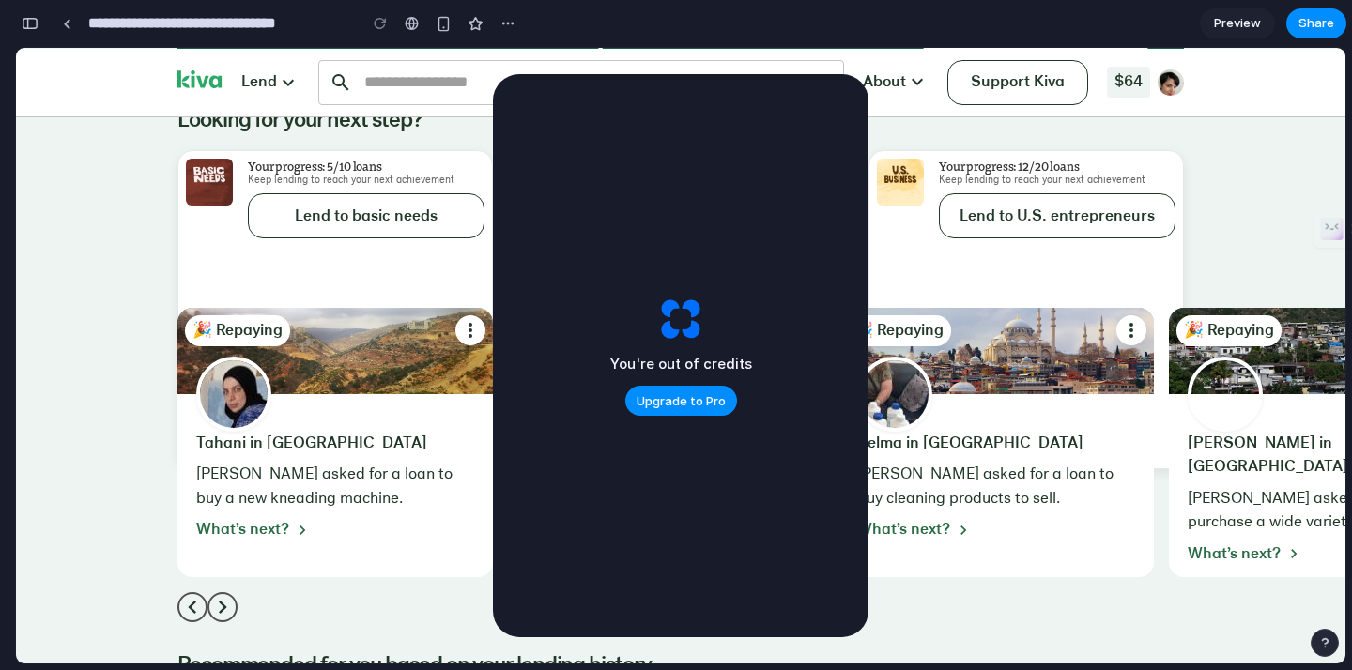
scroll to position [5440, 0]
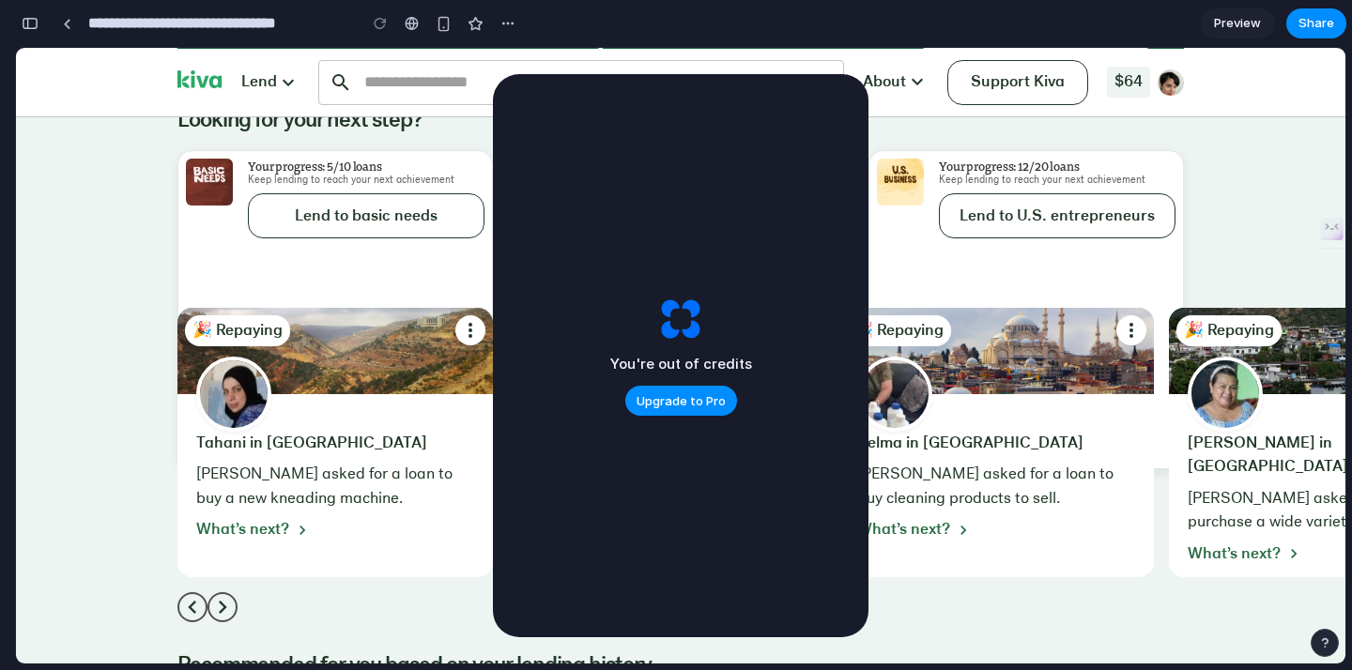
drag, startPoint x: 659, startPoint y: 248, endPoint x: 806, endPoint y: 191, distance: 157.3
click at [819, 192] on div "You're out of credits Upgrade to Pro" at bounding box center [681, 355] width 376 height 563
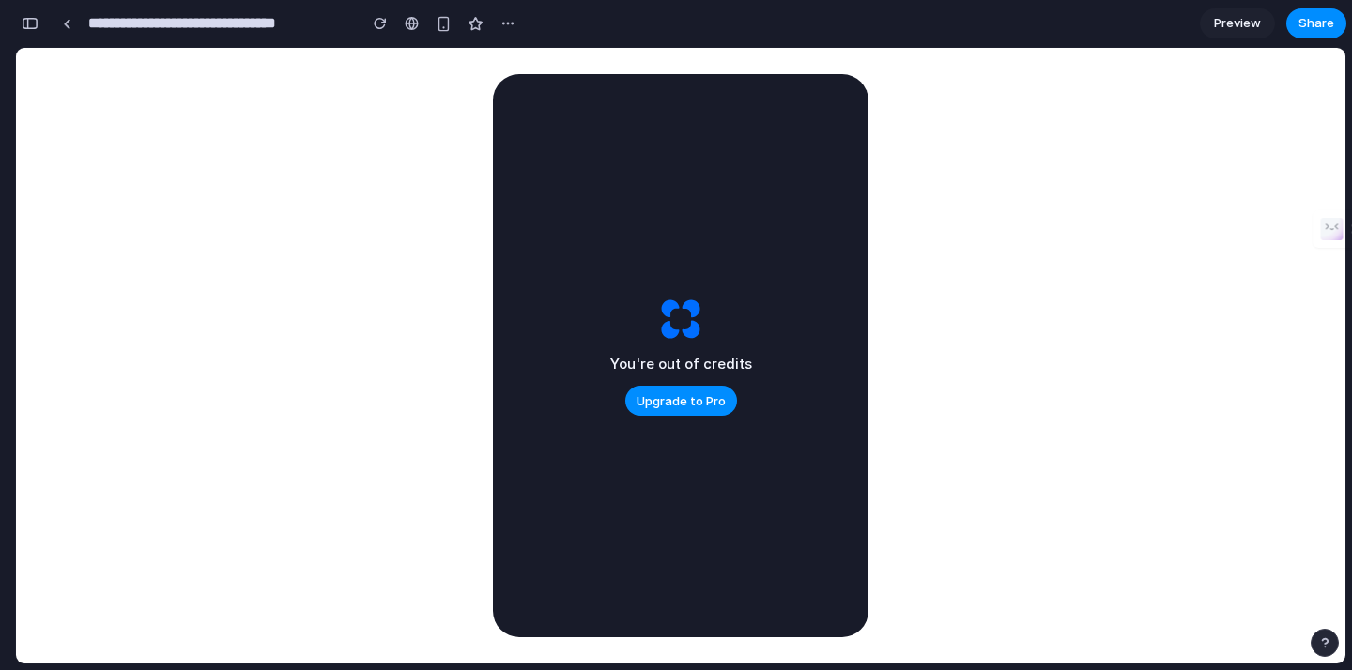
scroll to position [0, 0]
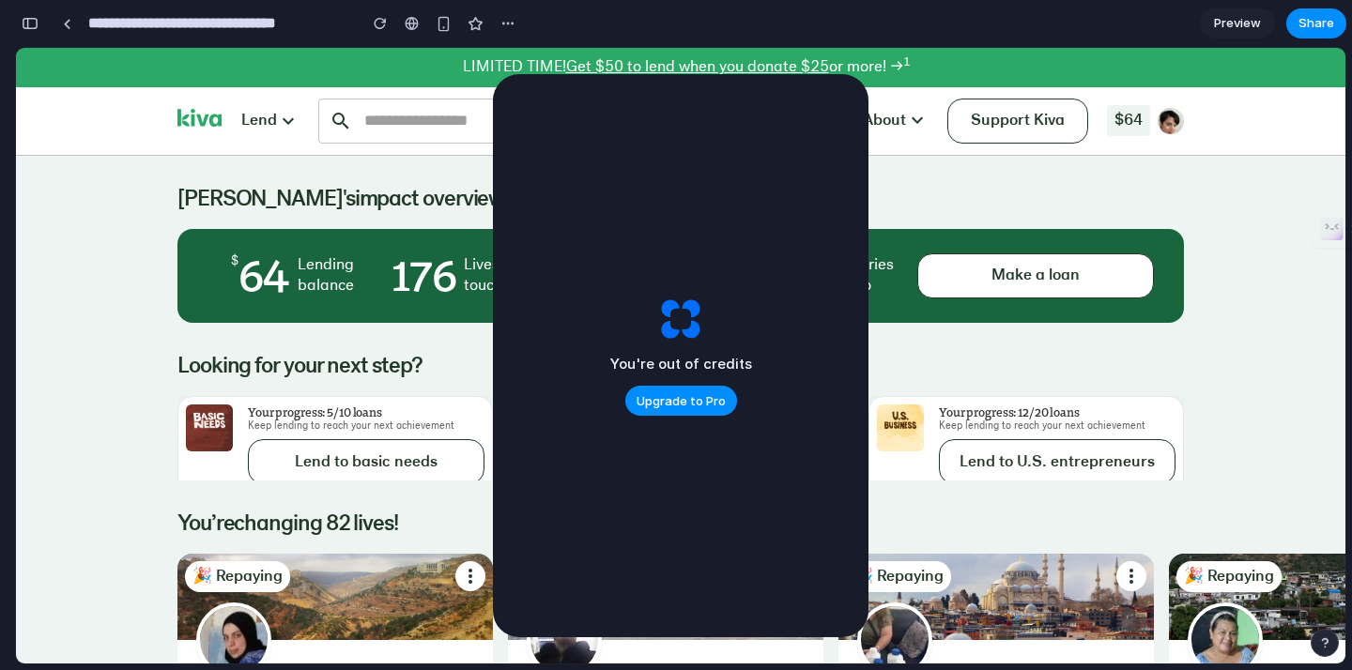
drag, startPoint x: 822, startPoint y: 231, endPoint x: 917, endPoint y: 166, distance: 115.6
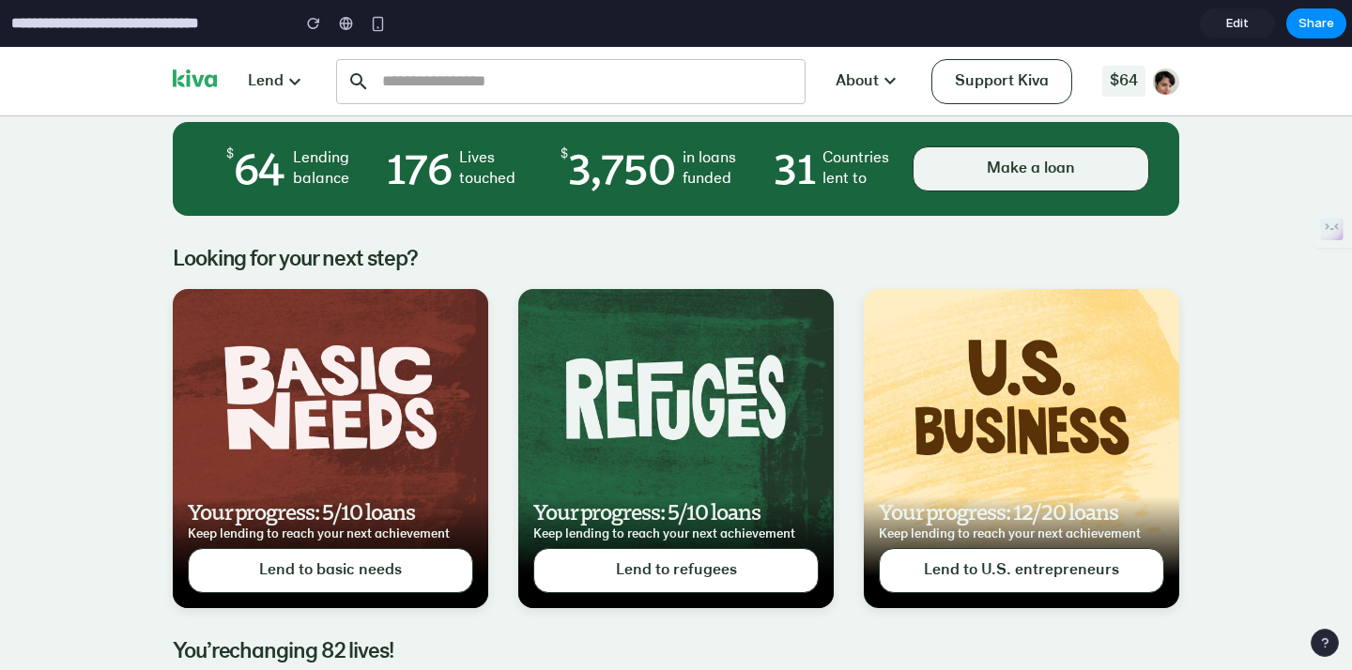
click at [1034, 184] on span "Make a loan" at bounding box center [1030, 168] width 133 height 39
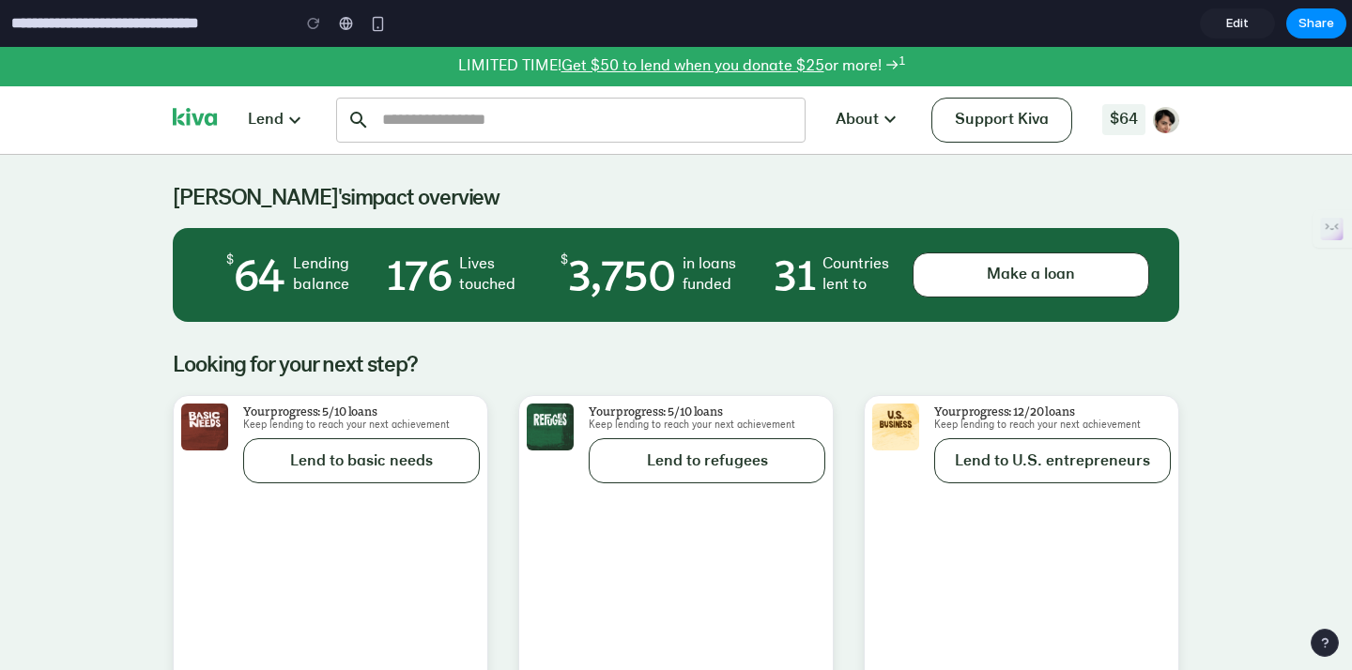
scroll to position [0, 0]
